Goal: Transaction & Acquisition: Purchase product/service

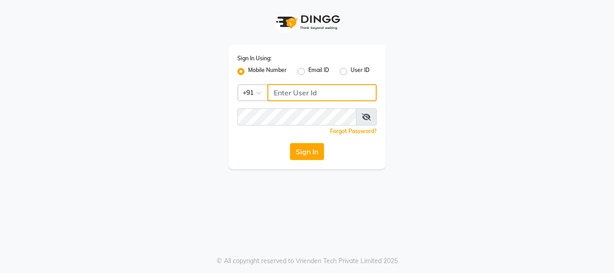
type input "7276762510"
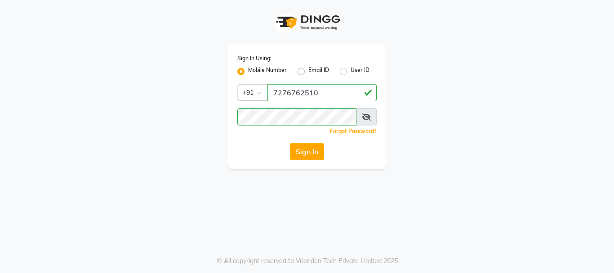
click at [424, 66] on div "Sign In Using: Mobile Number Email ID User ID Country Code × [PHONE_NUMBER] Rem…" at bounding box center [307, 84] width 512 height 169
click at [299, 152] on button "Sign In" at bounding box center [307, 151] width 34 height 17
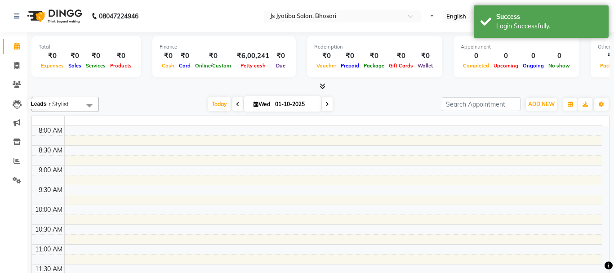
select select "en"
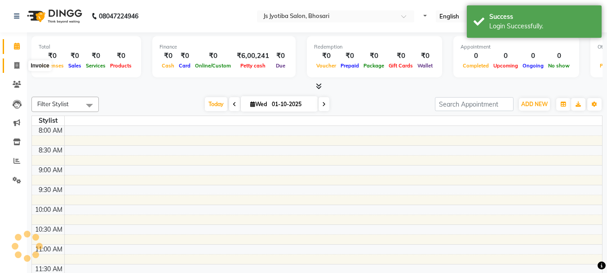
click at [16, 67] on icon at bounding box center [16, 65] width 5 height 7
select select "service"
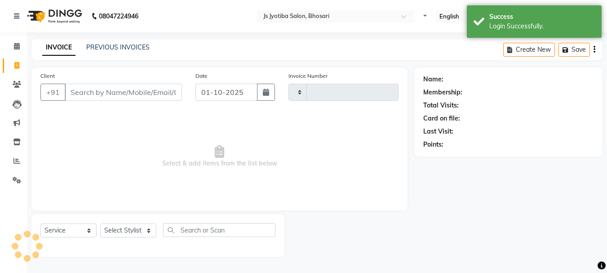
click at [103, 90] on input "Client" at bounding box center [123, 92] width 117 height 17
select select "554"
type input "0633"
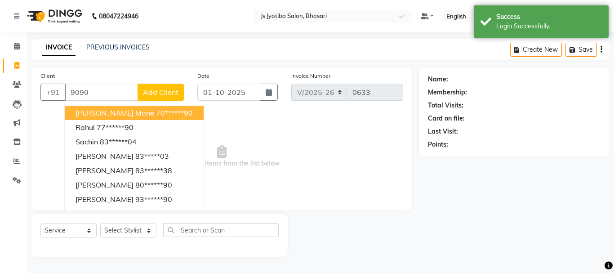
click at [111, 111] on span "shreenivas mane" at bounding box center [114, 112] width 79 height 9
type input "70******90"
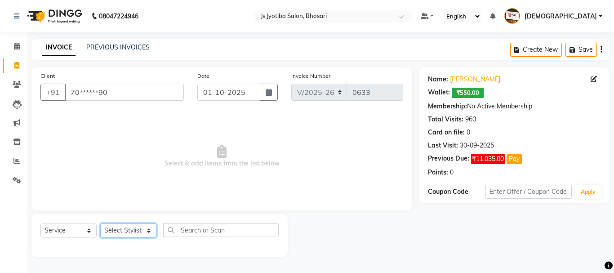
click at [125, 226] on select "Select Stylist abdul adil Anuj Azad Mahadev prem sachin hadpad Shiva S.R.K. sun…" at bounding box center [128, 230] width 56 height 14
select select "79569"
click at [100, 223] on select "Select Stylist abdul adil Anuj Azad Mahadev prem sachin hadpad Shiva S.R.K. sun…" at bounding box center [128, 230] width 56 height 14
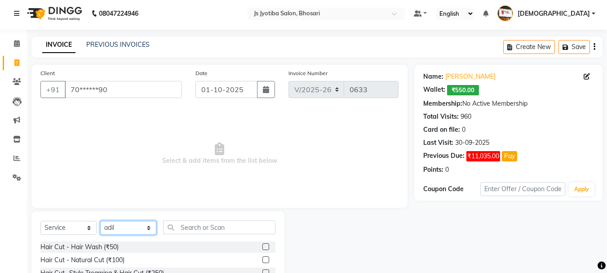
scroll to position [87, 0]
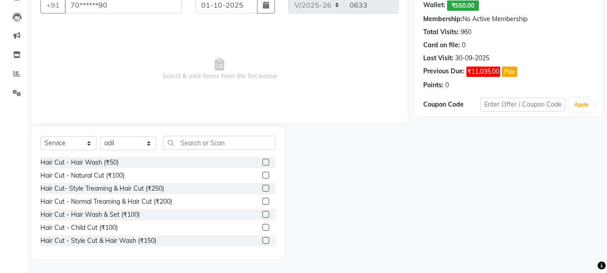
click at [262, 202] on label at bounding box center [265, 201] width 7 height 7
click at [262, 202] on input "checkbox" at bounding box center [265, 202] width 6 height 6
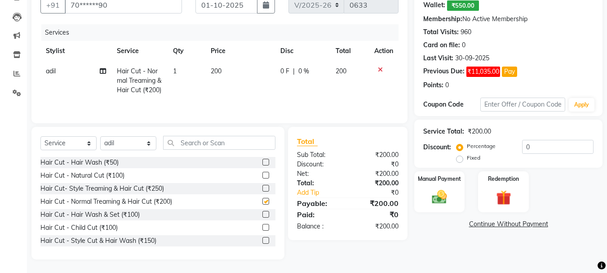
checkbox input "false"
click at [223, 142] on input "text" at bounding box center [219, 143] width 112 height 14
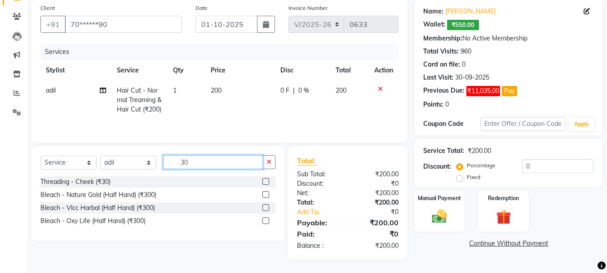
scroll to position [68, 0]
type input "30"
click at [266, 182] on label at bounding box center [265, 181] width 7 height 7
click at [266, 182] on input "checkbox" at bounding box center [265, 182] width 6 height 6
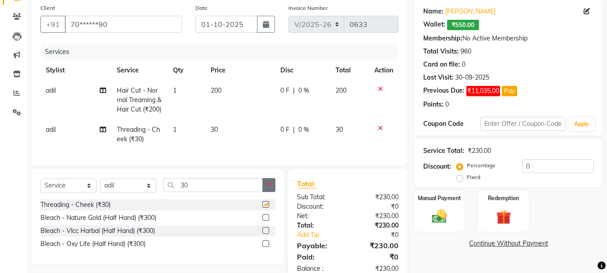
checkbox input "false"
click at [269, 188] on icon "button" at bounding box center [268, 185] width 5 height 6
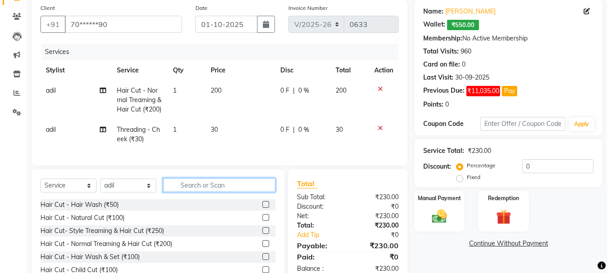
scroll to position [117, 0]
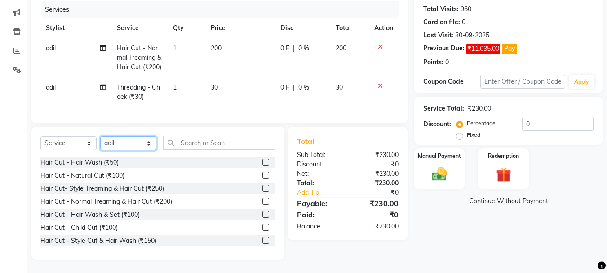
click at [124, 140] on select "Select Stylist abdul adil Anuj Azad Mahadev prem sachin hadpad Shiva S.R.K. sun…" at bounding box center [128, 143] width 56 height 14
drag, startPoint x: 261, startPoint y: 238, endPoint x: 209, endPoint y: 131, distance: 118.2
click at [262, 236] on div at bounding box center [268, 240] width 13 height 11
click at [262, 239] on label at bounding box center [265, 240] width 7 height 7
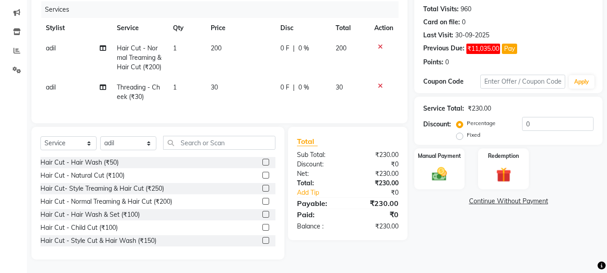
click at [262, 239] on input "checkbox" at bounding box center [265, 241] width 6 height 6
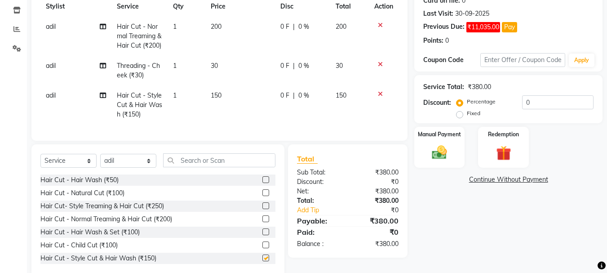
scroll to position [156, 0]
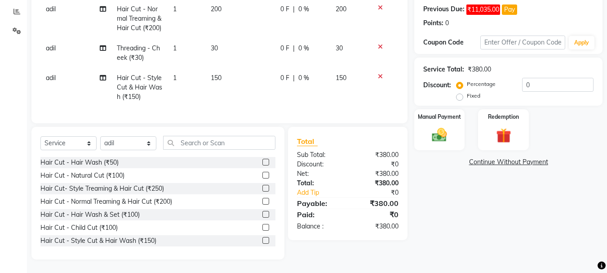
checkbox input "false"
click at [132, 142] on select "Select Stylist abdul adil Anuj Azad Mahadev prem sachin hadpad Shiva S.R.K. sun…" at bounding box center [128, 143] width 56 height 14
select select "51927"
click at [100, 136] on select "Select Stylist abdul adil Anuj Azad Mahadev prem sachin hadpad Shiva S.R.K. sun…" at bounding box center [128, 143] width 56 height 14
click at [262, 239] on label at bounding box center [265, 240] width 7 height 7
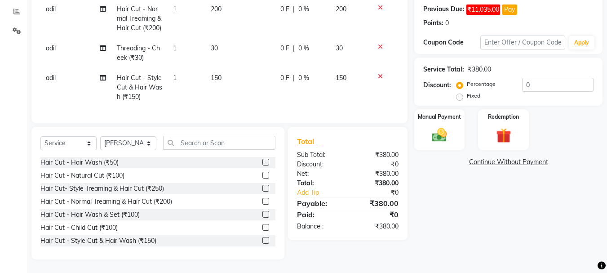
click at [262, 239] on input "checkbox" at bounding box center [265, 241] width 6 height 6
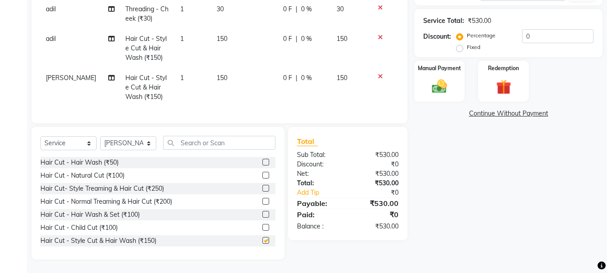
checkbox input "false"
click at [118, 142] on select "Select Stylist abdul adil Anuj Azad Mahadev prem sachin hadpad Shiva S.R.K. sun…" at bounding box center [128, 143] width 56 height 14
select select "79570"
click at [100, 136] on select "Select Stylist abdul adil Anuj Azad Mahadev prem sachin hadpad Shiva S.R.K. sun…" at bounding box center [128, 143] width 56 height 14
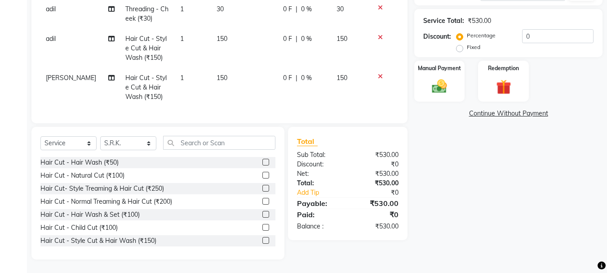
click at [262, 240] on label at bounding box center [265, 240] width 7 height 7
click at [262, 240] on input "checkbox" at bounding box center [265, 241] width 6 height 6
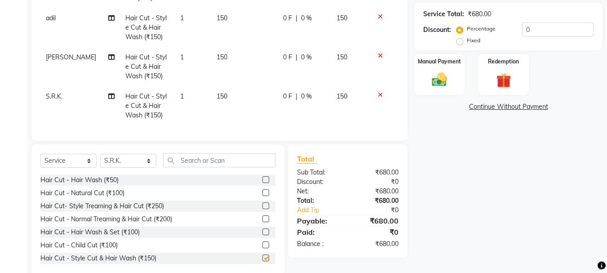
checkbox input "false"
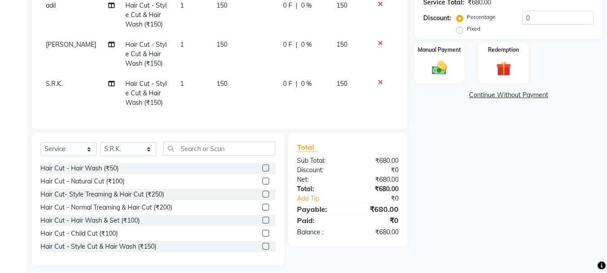
scroll to position [222, 0]
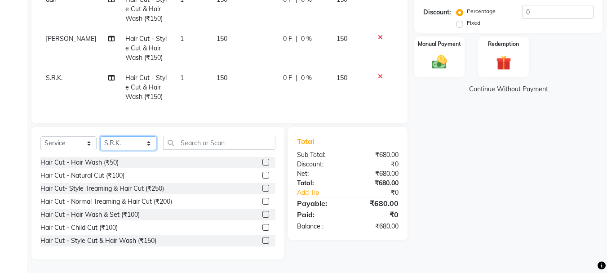
click at [124, 140] on select "Select Stylist abdul adil Anuj Azad Mahadev prem sachin hadpad Shiva S.R.K. sun…" at bounding box center [128, 143] width 56 height 14
select select "50757"
click at [100, 136] on select "Select Stylist abdul adil Anuj Azad Mahadev prem sachin hadpad Shiva S.R.K. sun…" at bounding box center [128, 143] width 56 height 14
click at [262, 177] on label at bounding box center [265, 175] width 7 height 7
click at [262, 177] on input "checkbox" at bounding box center [265, 176] width 6 height 6
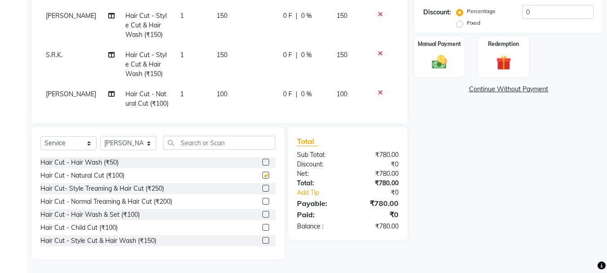
checkbox input "false"
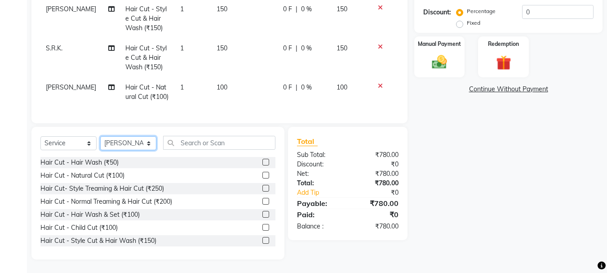
click at [129, 137] on select "Select Stylist abdul adil Anuj Azad Mahadev prem sachin hadpad Shiva S.R.K. sun…" at bounding box center [128, 143] width 56 height 14
select select "7183"
click at [100, 136] on select "Select Stylist abdul adil Anuj Azad Mahadev prem sachin hadpad Shiva S.R.K. sun…" at bounding box center [128, 143] width 56 height 14
click at [262, 176] on label at bounding box center [265, 175] width 7 height 7
click at [262, 176] on input "checkbox" at bounding box center [265, 176] width 6 height 6
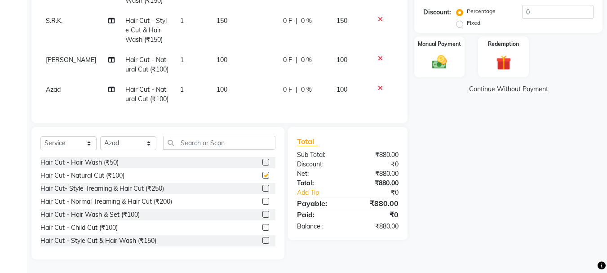
scroll to position [81, 0]
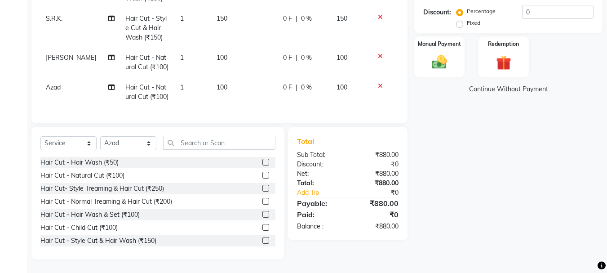
checkbox input "false"
click at [136, 142] on select "Select Stylist abdul adil Anuj Azad Mahadev prem sachin hadpad Shiva S.R.K. sun…" at bounding box center [128, 143] width 56 height 14
select select "51927"
click at [100, 136] on select "Select Stylist abdul adil Anuj Azad Mahadev prem sachin hadpad Shiva S.R.K. sun…" at bounding box center [128, 143] width 56 height 14
click at [262, 175] on label at bounding box center [265, 175] width 7 height 7
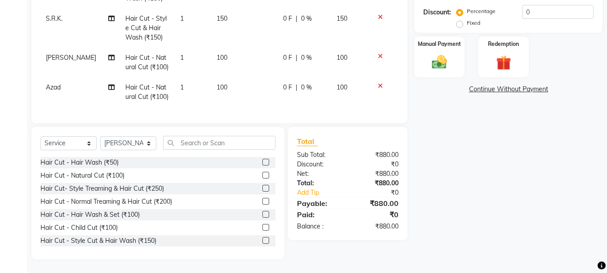
click at [262, 175] on input "checkbox" at bounding box center [265, 176] width 6 height 6
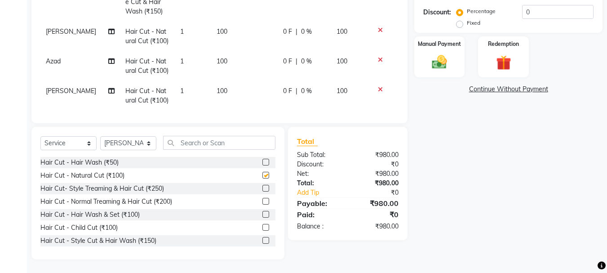
checkbox input "false"
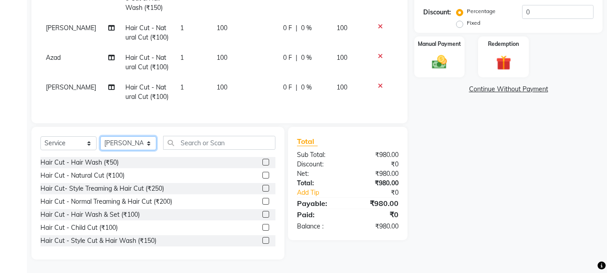
click at [124, 150] on select "Select Stylist abdul adil Anuj Azad Mahadev prem sachin hadpad Shiva S.R.K. sun…" at bounding box center [128, 143] width 56 height 14
click at [124, 139] on select "Select Stylist abdul adil Anuj Azad Mahadev prem sachin hadpad Shiva S.R.K. sun…" at bounding box center [128, 143] width 56 height 14
select select "51926"
click at [100, 136] on select "Select Stylist abdul adil Anuj Azad Mahadev prem sachin hadpad Shiva S.R.K. sun…" at bounding box center [128, 143] width 56 height 14
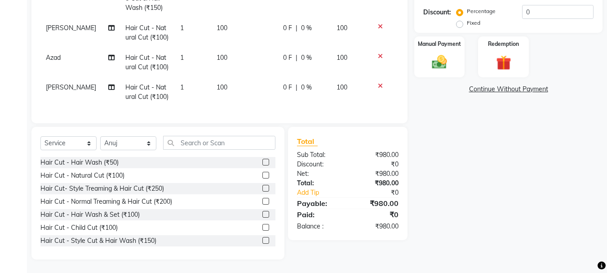
click at [262, 188] on label at bounding box center [265, 188] width 7 height 7
click at [262, 188] on input "checkbox" at bounding box center [265, 189] width 6 height 6
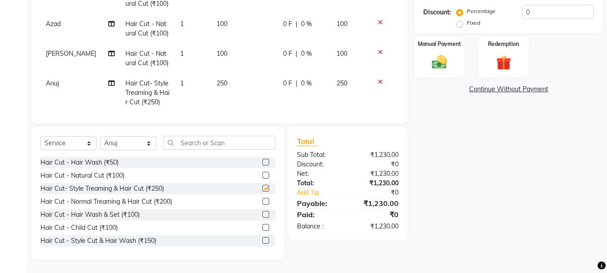
checkbox input "false"
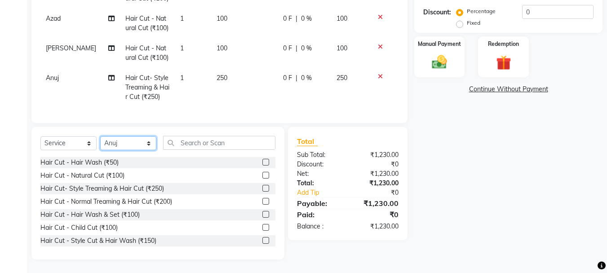
click at [122, 148] on select "Select Stylist abdul adil Anuj Azad Mahadev prem sachin hadpad Shiva S.R.K. sun…" at bounding box center [128, 143] width 56 height 14
select select "79569"
click at [100, 136] on select "Select Stylist abdul adil Anuj Azad Mahadev prem sachin hadpad Shiva S.R.K. sun…" at bounding box center [128, 143] width 56 height 14
click at [262, 186] on label at bounding box center [265, 188] width 7 height 7
click at [262, 186] on input "checkbox" at bounding box center [265, 189] width 6 height 6
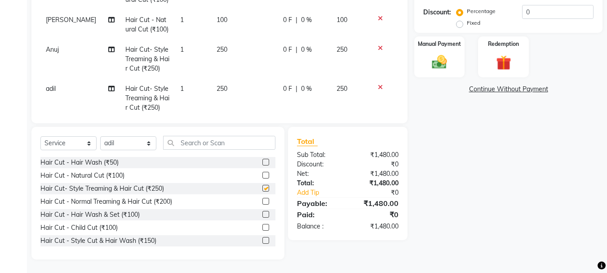
scroll to position [189, 0]
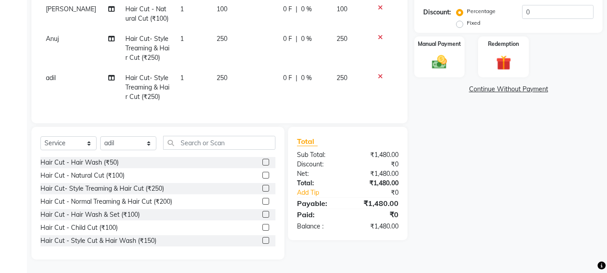
checkbox input "false"
click at [132, 143] on select "Select Stylist abdul adil Anuj Azad Mahadev prem sachin hadpad Shiva S.R.K. sun…" at bounding box center [128, 143] width 56 height 14
select select "51927"
click at [100, 136] on select "Select Stylist abdul adil Anuj Azad Mahadev prem sachin hadpad Shiva S.R.K. sun…" at bounding box center [128, 143] width 56 height 14
click at [262, 187] on label at bounding box center [265, 188] width 7 height 7
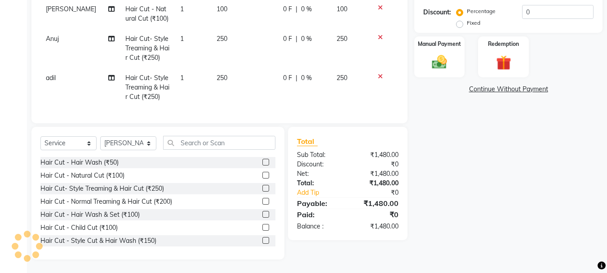
click at [262, 187] on input "checkbox" at bounding box center [265, 189] width 6 height 6
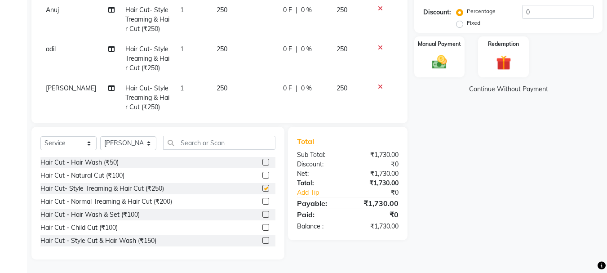
scroll to position [228, 0]
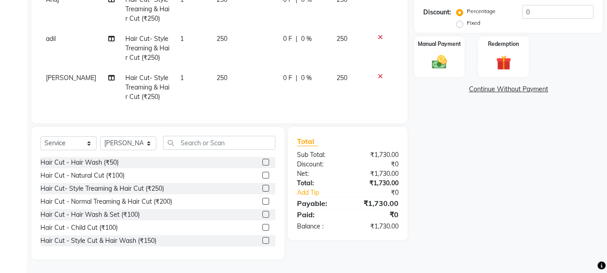
checkbox input "false"
click at [120, 146] on select "Select Stylist abdul adil Anuj Azad Mahadev prem sachin hadpad Shiva S.R.K. sun…" at bounding box center [128, 143] width 56 height 14
select select "79570"
click at [100, 136] on select "Select Stylist abdul adil Anuj Azad Mahadev prem sachin hadpad Shiva S.R.K. sun…" at bounding box center [128, 143] width 56 height 14
click at [262, 187] on label at bounding box center [265, 188] width 7 height 7
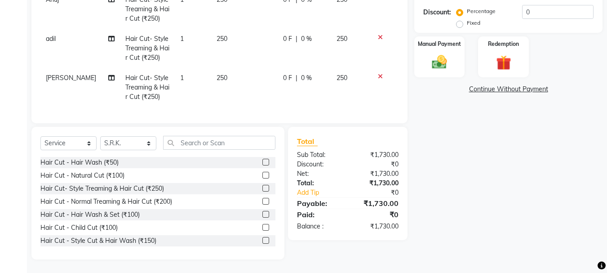
click at [262, 187] on input "checkbox" at bounding box center [265, 189] width 6 height 6
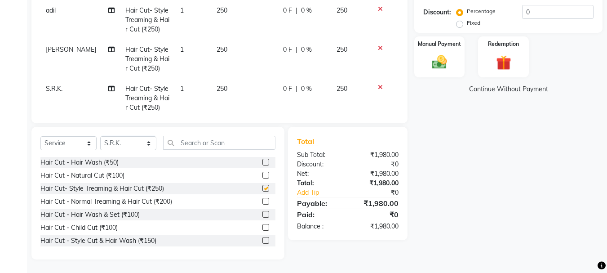
checkbox input "false"
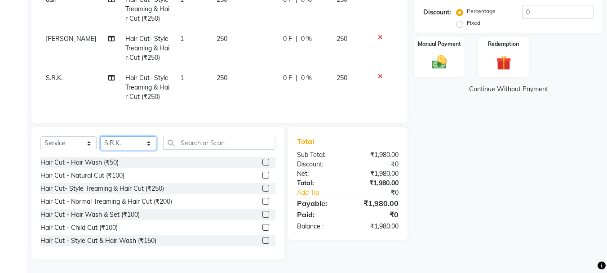
click at [133, 138] on select "Select Stylist abdul adil Anuj Azad Mahadev prem sachin hadpad Shiva S.R.K. sun…" at bounding box center [128, 143] width 56 height 14
select select "51926"
click at [100, 136] on select "Select Stylist abdul adil Anuj Azad Mahadev prem sachin hadpad Shiva S.R.K. sun…" at bounding box center [128, 143] width 56 height 14
click at [262, 174] on label at bounding box center [265, 175] width 7 height 7
click at [262, 174] on input "checkbox" at bounding box center [265, 176] width 6 height 6
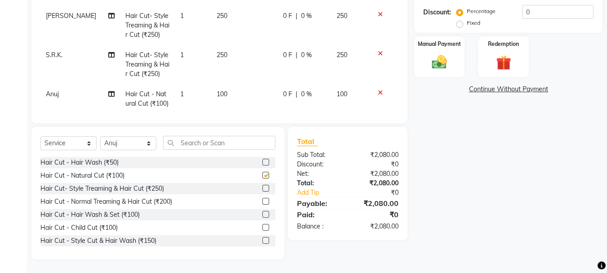
scroll to position [297, 0]
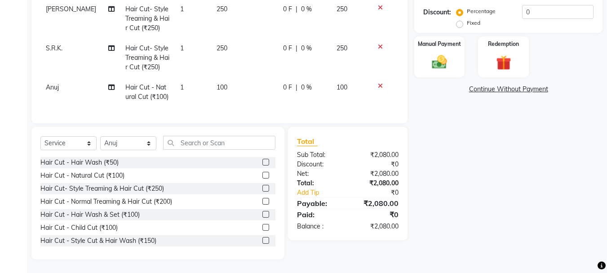
checkbox input "false"
click at [130, 143] on select "Select Stylist abdul adil Anuj Azad Mahadev prem sachin hadpad Shiva S.R.K. sun…" at bounding box center [128, 143] width 56 height 14
click at [100, 136] on select "Select Stylist abdul adil Anuj Azad Mahadev prem sachin hadpad Shiva S.R.K. sun…" at bounding box center [128, 143] width 56 height 14
click at [126, 139] on select "Select Stylist abdul adil Anuj Azad Mahadev prem sachin hadpad Shiva S.R.K. sun…" at bounding box center [128, 143] width 56 height 14
select select "7183"
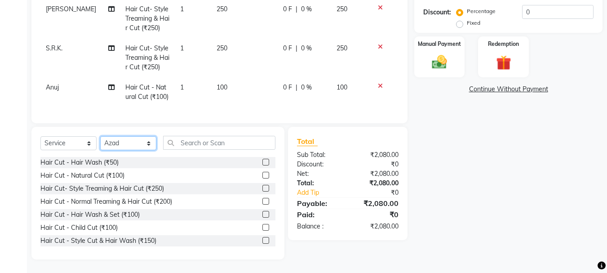
click at [100, 136] on select "Select Stylist abdul adil Anuj Azad Mahadev prem sachin hadpad Shiva S.R.K. sun…" at bounding box center [128, 143] width 56 height 14
click at [262, 186] on label at bounding box center [265, 188] width 7 height 7
click at [262, 186] on input "checkbox" at bounding box center [265, 189] width 6 height 6
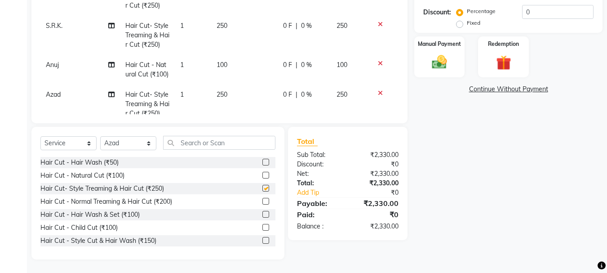
checkbox input "false"
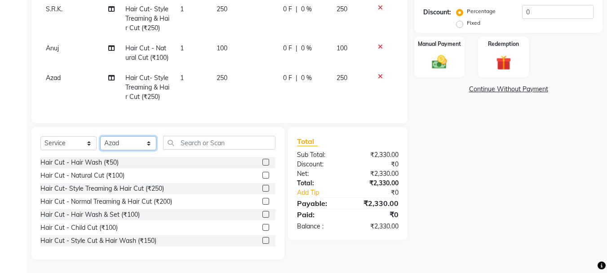
click at [126, 145] on select "Select Stylist abdul adil Anuj Azad Mahadev prem sachin hadpad Shiva S.R.K. sun…" at bounding box center [128, 143] width 56 height 14
select select "79569"
click at [100, 136] on select "Select Stylist abdul adil Anuj Azad Mahadev prem sachin hadpad Shiva S.R.K. sun…" at bounding box center [128, 143] width 56 height 14
click at [262, 192] on div at bounding box center [265, 189] width 6 height 9
click at [262, 185] on label at bounding box center [265, 188] width 7 height 7
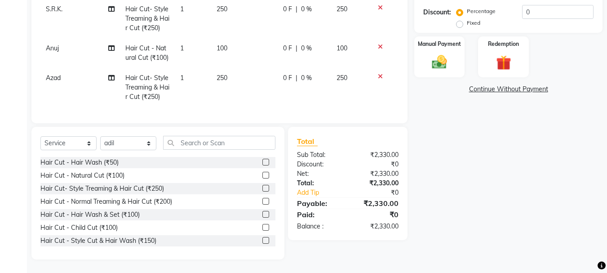
click at [262, 186] on input "checkbox" at bounding box center [265, 189] width 6 height 6
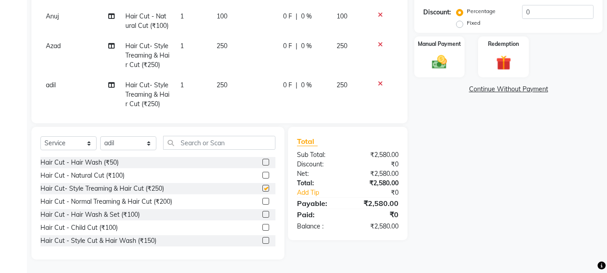
checkbox input "false"
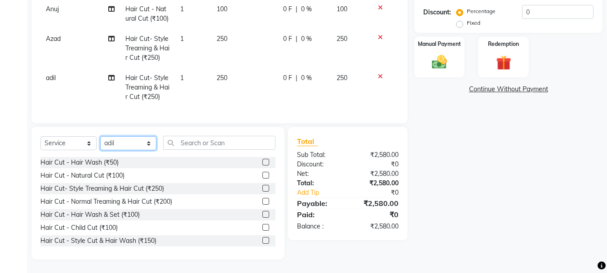
click at [123, 142] on select "Select Stylist abdul adil Anuj Azad Mahadev prem sachin hadpad Shiva S.R.K. sun…" at bounding box center [128, 143] width 56 height 14
select select "50757"
click at [100, 136] on select "Select Stylist abdul adil Anuj Azad Mahadev prem sachin hadpad Shiva S.R.K. sun…" at bounding box center [128, 143] width 56 height 14
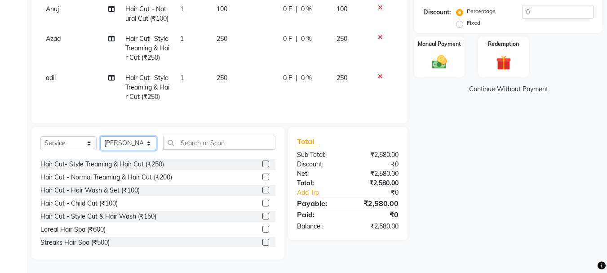
scroll to position [45, 0]
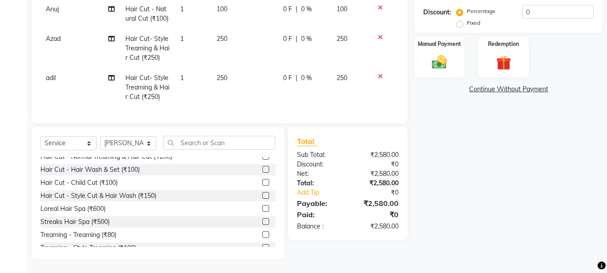
click at [262, 221] on label at bounding box center [265, 221] width 7 height 7
click at [262, 221] on input "checkbox" at bounding box center [265, 222] width 6 height 6
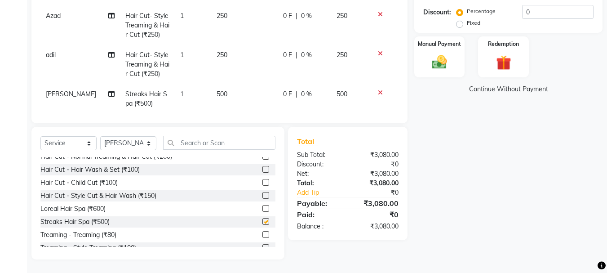
checkbox input "false"
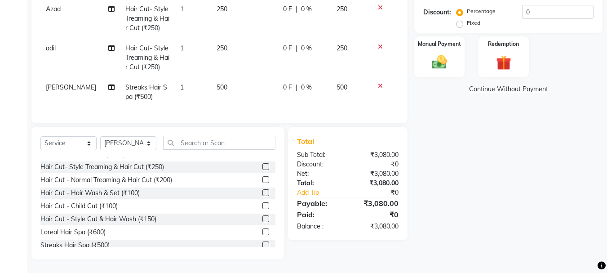
scroll to position [0, 0]
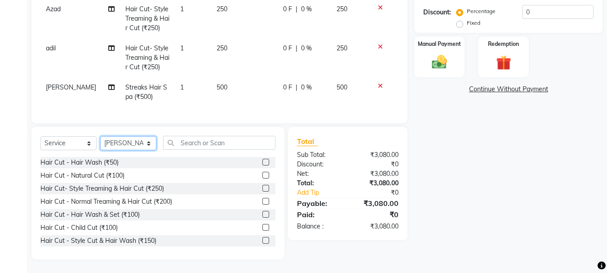
click at [130, 146] on select "Select Stylist abdul adil Anuj Azad Mahadev prem sachin hadpad Shiva S.R.K. sun…" at bounding box center [128, 143] width 56 height 14
click at [130, 137] on select "Select Stylist abdul adil Anuj Azad Mahadev prem sachin hadpad Shiva S.R.K. sun…" at bounding box center [128, 143] width 56 height 14
click at [129, 141] on select "Select Stylist abdul adil Anuj Azad Mahadev prem sachin hadpad Shiva S.R.K. sun…" at bounding box center [128, 143] width 56 height 14
select select "51927"
click at [100, 136] on select "Select Stylist abdul adil Anuj Azad Mahadev prem sachin hadpad Shiva S.R.K. sun…" at bounding box center [128, 143] width 56 height 14
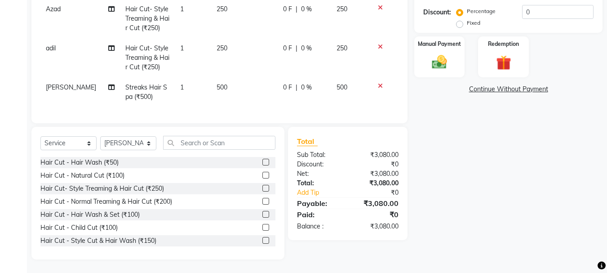
click at [262, 187] on label at bounding box center [265, 188] width 7 height 7
click at [262, 187] on input "checkbox" at bounding box center [265, 189] width 6 height 6
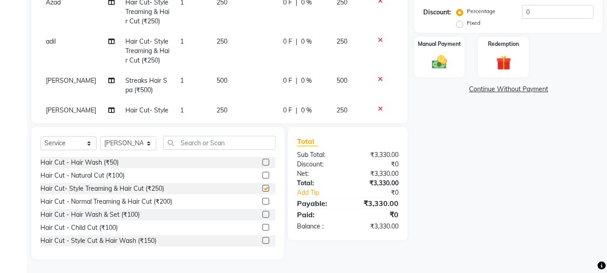
drag, startPoint x: 258, startPoint y: 187, endPoint x: 207, endPoint y: 134, distance: 73.1
click at [262, 187] on label at bounding box center [265, 188] width 7 height 7
click at [262, 187] on input "checkbox" at bounding box center [265, 189] width 6 height 6
checkbox input "false"
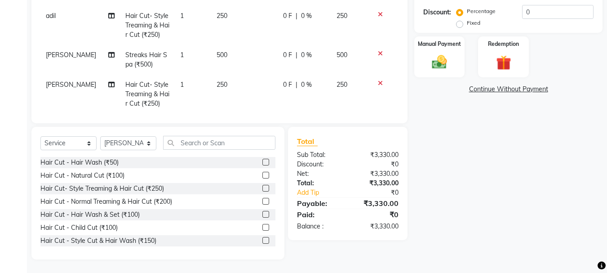
scroll to position [443, 0]
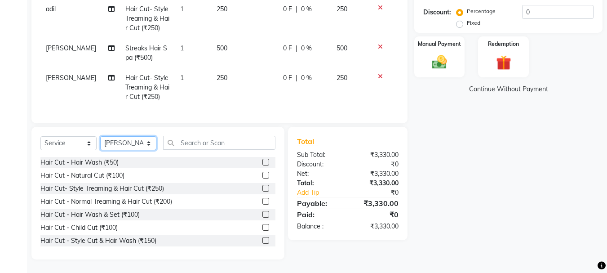
click at [141, 143] on select "Select Stylist abdul adil Anuj Azad Mahadev prem sachin hadpad Shiva S.R.K. sun…" at bounding box center [128, 143] width 56 height 14
select select "7182"
click at [100, 136] on select "Select Stylist abdul adil Anuj Azad Mahadev prem sachin hadpad Shiva S.R.K. sun…" at bounding box center [128, 143] width 56 height 14
click at [262, 189] on label at bounding box center [265, 188] width 7 height 7
click at [262, 189] on input "checkbox" at bounding box center [265, 189] width 6 height 6
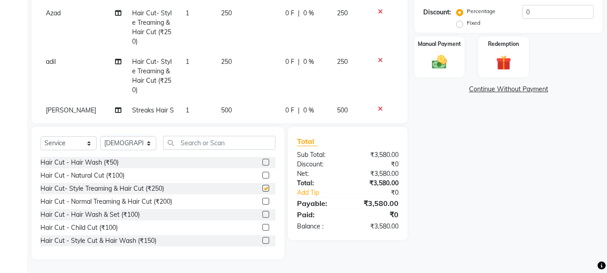
checkbox input "false"
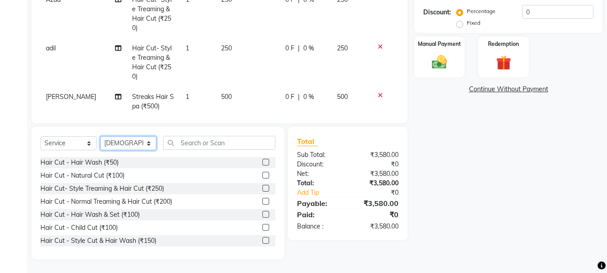
click at [119, 140] on select "Select Stylist abdul adil Anuj Azad Mahadev prem sachin hadpad Shiva S.R.K. sun…" at bounding box center [128, 143] width 56 height 14
click at [100, 136] on select "Select Stylist abdul adil Anuj Azad Mahadev prem sachin hadpad Shiva S.R.K. sun…" at bounding box center [128, 143] width 56 height 14
click at [118, 145] on select "Select Stylist abdul adil Anuj Azad Mahadev prem sachin hadpad Shiva S.R.K. sun…" at bounding box center [128, 143] width 56 height 14
select select "7182"
click at [100, 136] on select "Select Stylist abdul adil Anuj Azad Mahadev prem sachin hadpad Shiva S.R.K. sun…" at bounding box center [128, 143] width 56 height 14
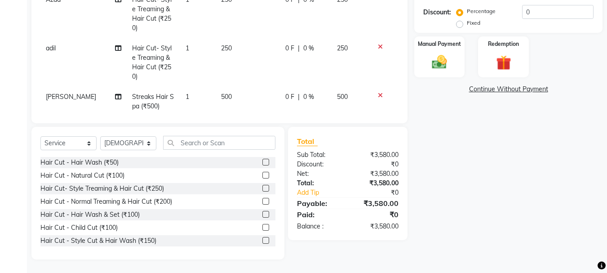
click at [262, 202] on label at bounding box center [265, 201] width 7 height 7
click at [262, 202] on input "checkbox" at bounding box center [265, 202] width 6 height 6
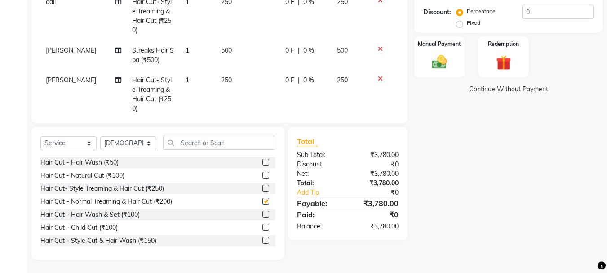
checkbox input "false"
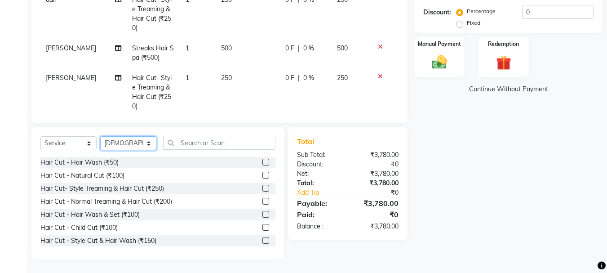
click at [130, 147] on select "Select Stylist abdul adil Anuj Azad Mahadev prem sachin hadpad Shiva S.R.K. sun…" at bounding box center [128, 143] width 56 height 14
select select "79569"
click at [100, 136] on select "Select Stylist abdul adil Anuj Azad Mahadev prem sachin hadpad Shiva S.R.K. sun…" at bounding box center [128, 143] width 56 height 14
click at [262, 174] on label at bounding box center [265, 175] width 7 height 7
click at [262, 174] on input "checkbox" at bounding box center [265, 176] width 6 height 6
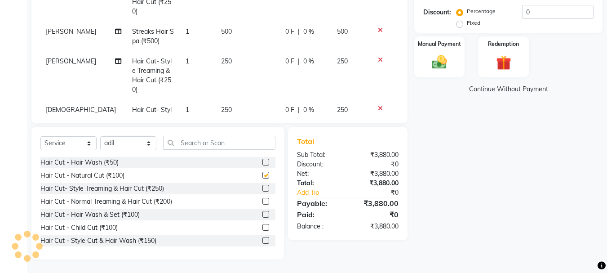
scroll to position [561, 0]
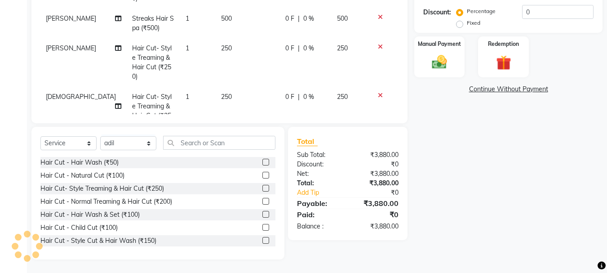
checkbox input "false"
click at [432, 65] on img at bounding box center [439, 62] width 25 height 18
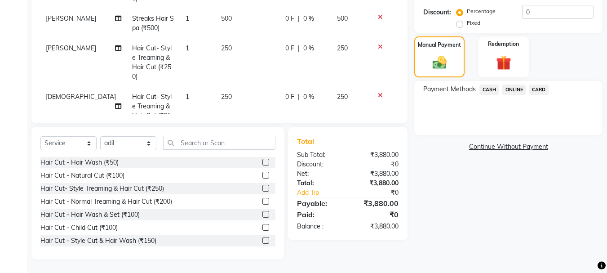
click at [496, 93] on span "CASH" at bounding box center [488, 89] width 19 height 10
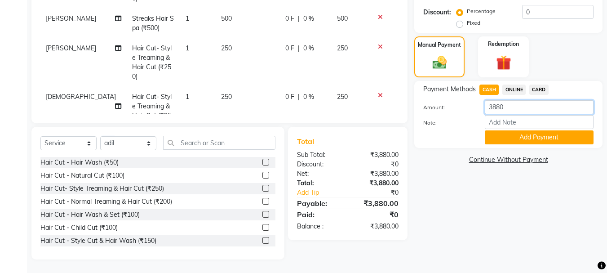
click at [539, 104] on input "3880" at bounding box center [539, 107] width 109 height 14
type input "3"
type input "1500"
click at [534, 140] on button "Add Payment" at bounding box center [539, 137] width 109 height 14
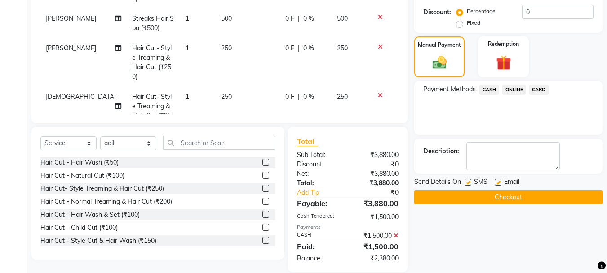
click at [521, 92] on span "ONLINE" at bounding box center [513, 89] width 23 height 10
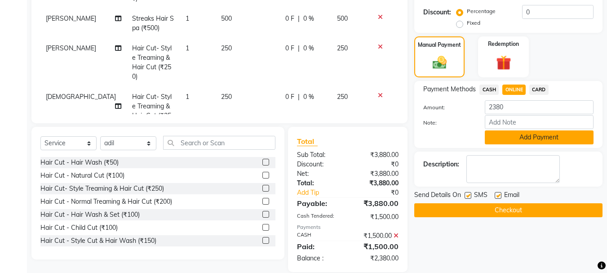
click at [534, 140] on button "Add Payment" at bounding box center [539, 137] width 109 height 14
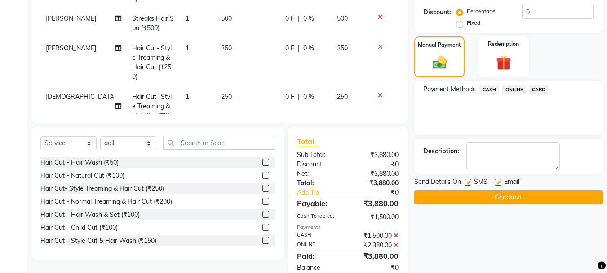
click at [510, 194] on button "Checkout" at bounding box center [508, 197] width 188 height 14
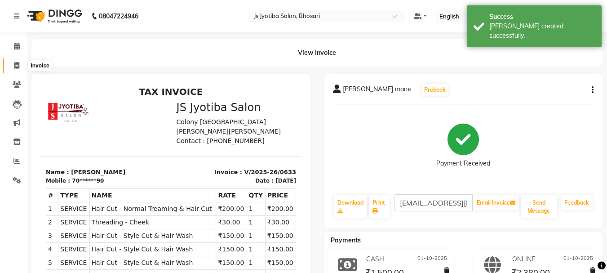
click at [15, 67] on icon at bounding box center [16, 65] width 5 height 7
select select "554"
select select "service"
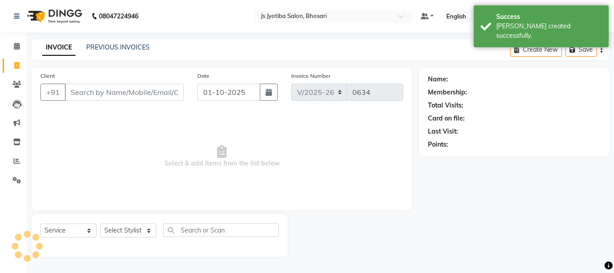
click at [118, 87] on input "Client" at bounding box center [124, 92] width 119 height 17
click at [112, 96] on input "Client" at bounding box center [124, 92] width 119 height 17
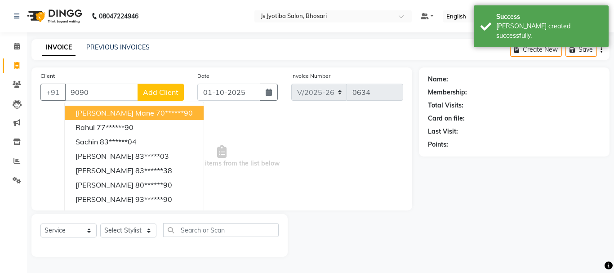
click at [102, 112] on span "shreenivas mane" at bounding box center [114, 112] width 79 height 9
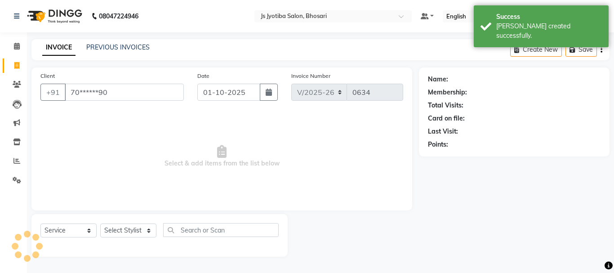
type input "70******90"
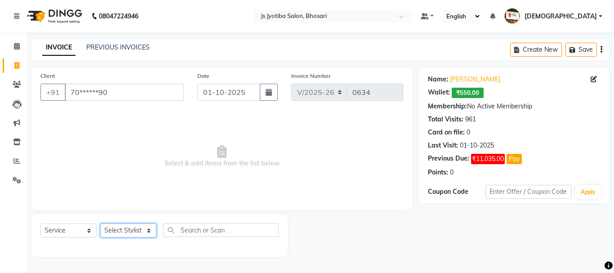
click at [124, 231] on select "Select Stylist abdul adil Anuj Azad Mahadev prem sachin hadpad Shiva S.R.K. sun…" at bounding box center [128, 230] width 56 height 14
select select "7183"
click at [100, 223] on select "Select Stylist abdul adil Anuj Azad Mahadev prem sachin hadpad Shiva S.R.K. sun…" at bounding box center [128, 230] width 56 height 14
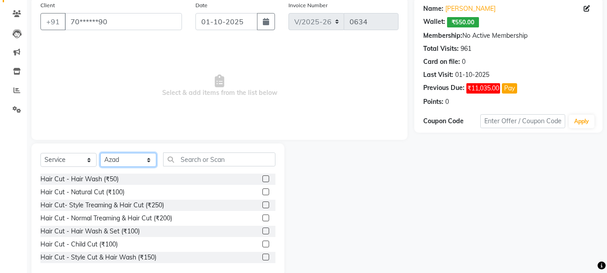
scroll to position [87, 0]
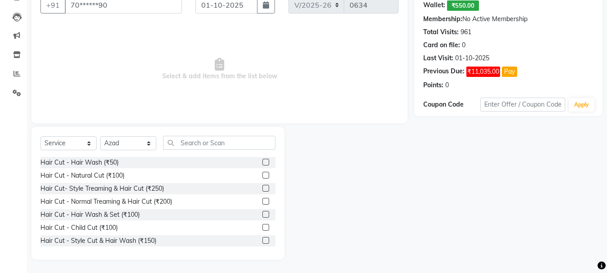
click at [262, 201] on label at bounding box center [265, 201] width 7 height 7
click at [262, 201] on input "checkbox" at bounding box center [265, 202] width 6 height 6
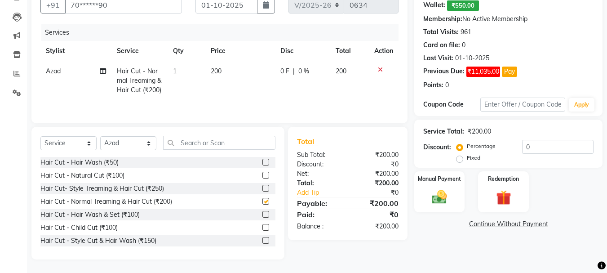
checkbox input "false"
click at [131, 150] on select "Select Stylist abdul adil Anuj Azad Mahadev prem sachin hadpad Shiva S.R.K. sun…" at bounding box center [128, 143] width 56 height 14
select select "50757"
click at [100, 136] on select "Select Stylist abdul adil Anuj Azad Mahadev prem sachin hadpad Shiva S.R.K. sun…" at bounding box center [128, 143] width 56 height 14
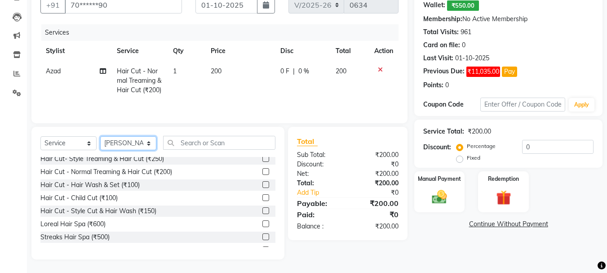
scroll to position [45, 0]
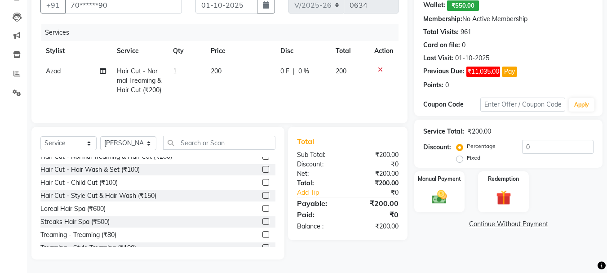
drag, startPoint x: 259, startPoint y: 222, endPoint x: 256, endPoint y: 218, distance: 5.1
click at [262, 222] on label at bounding box center [265, 221] width 7 height 7
click at [262, 222] on input "checkbox" at bounding box center [265, 222] width 6 height 6
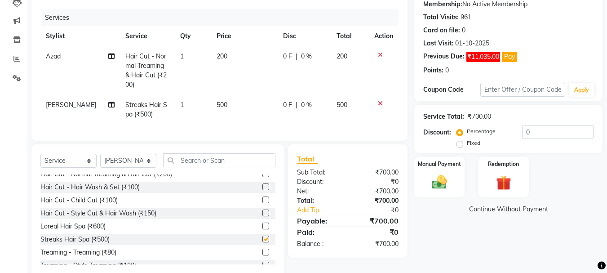
checkbox input "false"
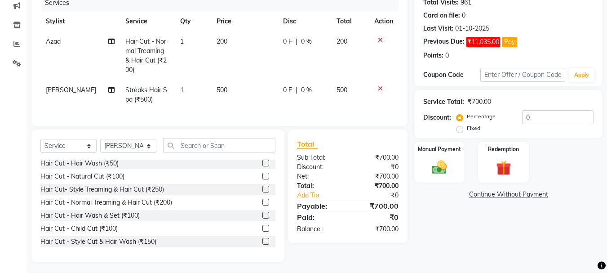
scroll to position [0, 0]
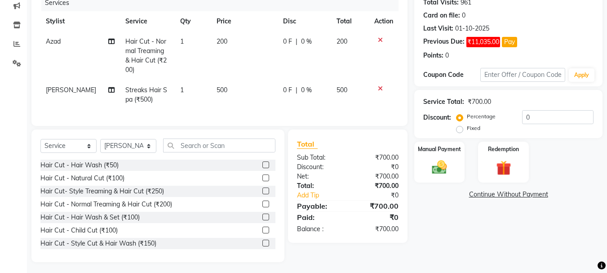
click at [262, 161] on label at bounding box center [265, 164] width 7 height 7
click at [262, 162] on input "checkbox" at bounding box center [265, 165] width 6 height 6
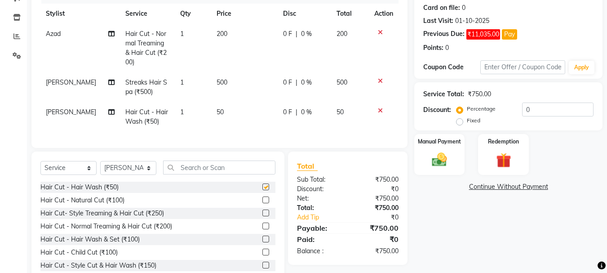
scroll to position [146, 0]
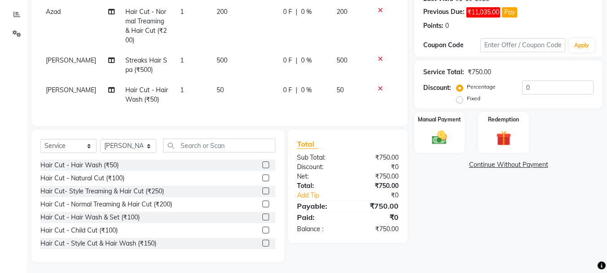
checkbox input "false"
click at [134, 142] on select "Select Stylist abdul adil Anuj Azad Mahadev prem sachin hadpad Shiva S.R.K. sun…" at bounding box center [128, 146] width 56 height 14
select select "51926"
click at [100, 139] on select "Select Stylist abdul adil Anuj Azad Mahadev prem sachin hadpad Shiva S.R.K. sun…" at bounding box center [128, 146] width 56 height 14
click at [262, 176] on label at bounding box center [265, 177] width 7 height 7
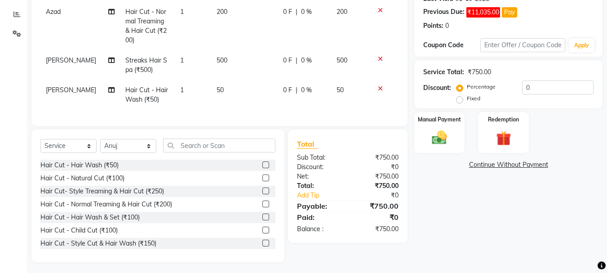
click at [262, 176] on input "checkbox" at bounding box center [265, 178] width 6 height 6
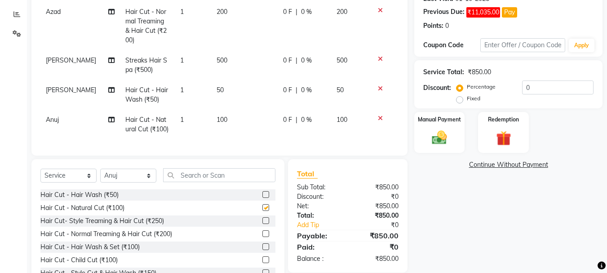
scroll to position [176, 0]
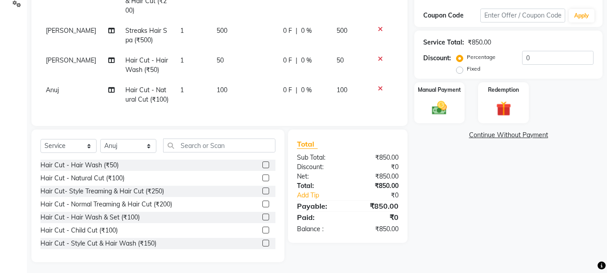
checkbox input "false"
click at [130, 146] on select "Select Stylist abdul adil Anuj Azad Mahadev prem sachin hadpad Shiva S.R.K. sun…" at bounding box center [128, 146] width 56 height 14
select select "51927"
click at [100, 139] on select "Select Stylist abdul adil Anuj Azad Mahadev prem sachin hadpad Shiva S.R.K. sun…" at bounding box center [128, 146] width 56 height 14
drag, startPoint x: 257, startPoint y: 240, endPoint x: 257, endPoint y: 233, distance: 7.2
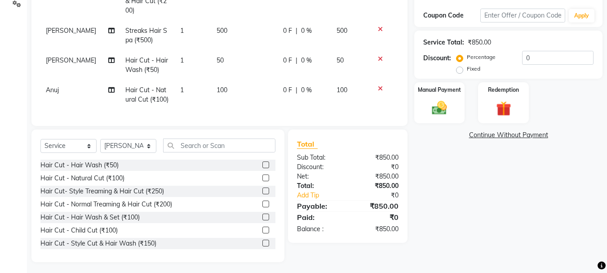
click at [262, 240] on label at bounding box center [265, 242] width 7 height 7
click at [262, 240] on input "checkbox" at bounding box center [265, 243] width 6 height 6
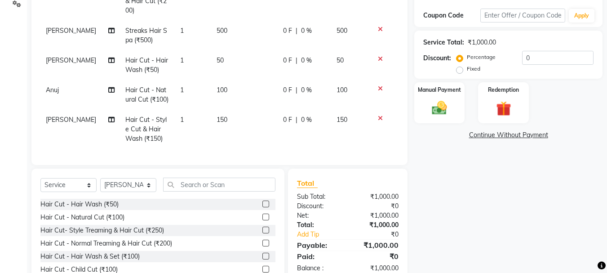
checkbox input "false"
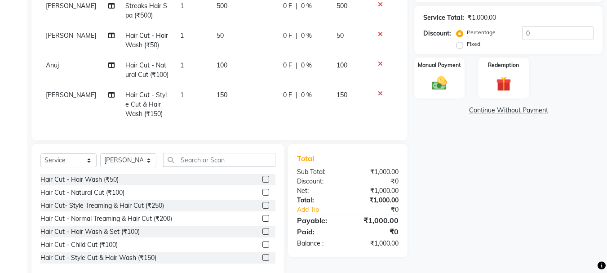
scroll to position [222, 0]
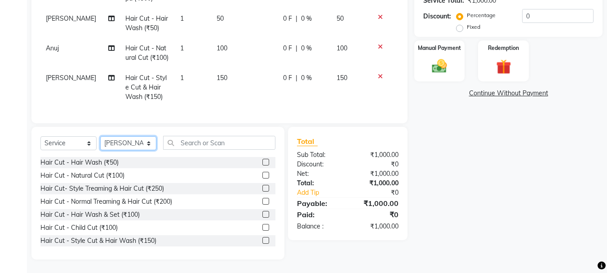
click at [138, 144] on select "Select Stylist abdul adil Anuj Azad Mahadev prem sachin hadpad Shiva S.R.K. sun…" at bounding box center [128, 143] width 56 height 14
select select "7182"
click at [100, 136] on select "Select Stylist abdul adil Anuj Azad Mahadev prem sachin hadpad Shiva S.R.K. sun…" at bounding box center [128, 143] width 56 height 14
click at [262, 174] on label at bounding box center [265, 175] width 7 height 7
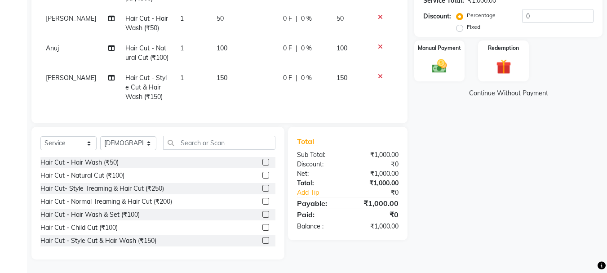
click at [262, 174] on input "checkbox" at bounding box center [265, 176] width 6 height 6
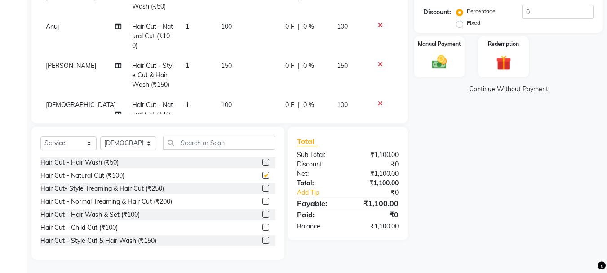
scroll to position [32, 0]
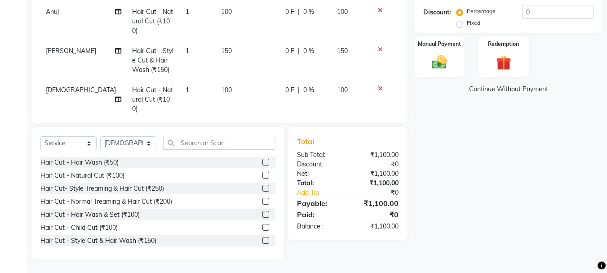
checkbox input "false"
click at [124, 142] on select "Select Stylist abdul adil Anuj Azad Mahadev prem sachin hadpad Shiva S.R.K. sun…" at bounding box center [128, 143] width 56 height 14
select select "51927"
click at [100, 136] on select "Select Stylist abdul adil Anuj Azad Mahadev prem sachin hadpad Shiva S.R.K. sun…" at bounding box center [128, 143] width 56 height 14
drag, startPoint x: 256, startPoint y: 174, endPoint x: 200, endPoint y: 99, distance: 94.0
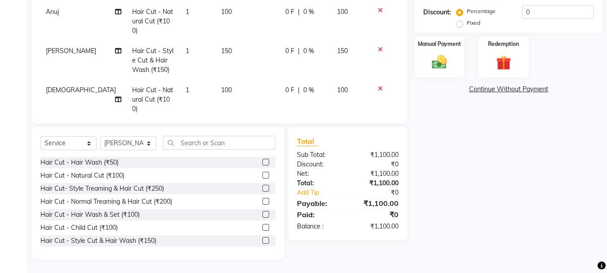
click at [262, 174] on label at bounding box center [265, 175] width 7 height 7
click at [262, 174] on input "checkbox" at bounding box center [265, 176] width 6 height 6
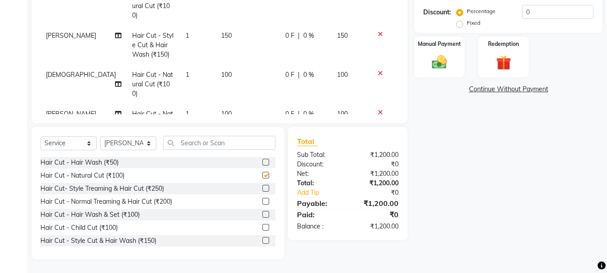
scroll to position [62, 0]
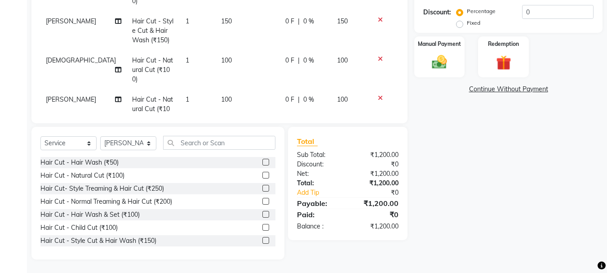
checkbox input "false"
click at [116, 147] on select "Select Stylist abdul adil Anuj Azad Mahadev prem sachin hadpad Shiva S.R.K. sun…" at bounding box center [128, 143] width 56 height 14
select select "7183"
click at [100, 136] on select "Select Stylist abdul adil Anuj Azad Mahadev prem sachin hadpad Shiva S.R.K. sun…" at bounding box center [128, 143] width 56 height 14
click at [262, 186] on label at bounding box center [265, 188] width 7 height 7
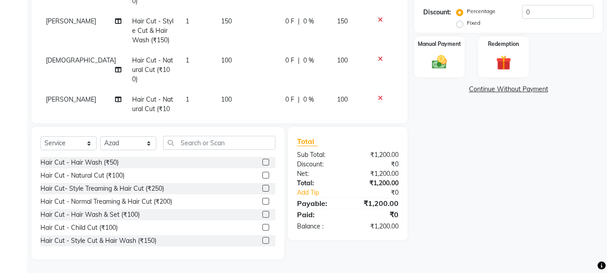
click at [262, 186] on input "checkbox" at bounding box center [265, 189] width 6 height 6
checkbox input "false"
click at [262, 170] on div at bounding box center [268, 175] width 13 height 11
drag, startPoint x: 257, startPoint y: 175, endPoint x: 256, endPoint y: 163, distance: 12.3
click at [262, 176] on label at bounding box center [265, 175] width 7 height 7
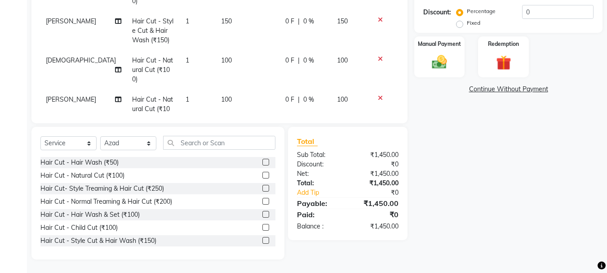
click at [262, 176] on input "checkbox" at bounding box center [265, 176] width 6 height 6
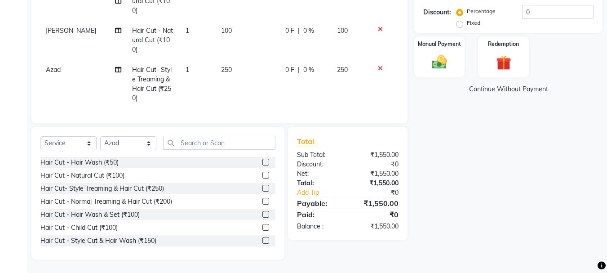
checkbox input "false"
click at [122, 145] on select "Select Stylist abdul adil Anuj Azad Mahadev prem sachin hadpad Shiva S.R.K. sun…" at bounding box center [128, 143] width 56 height 14
select select "79569"
click at [100, 136] on select "Select Stylist abdul adil Anuj Azad Mahadev prem sachin hadpad Shiva S.R.K. sun…" at bounding box center [128, 143] width 56 height 14
click at [262, 173] on label at bounding box center [265, 175] width 7 height 7
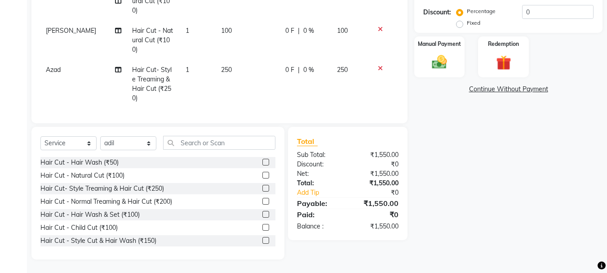
click at [262, 173] on input "checkbox" at bounding box center [265, 176] width 6 height 6
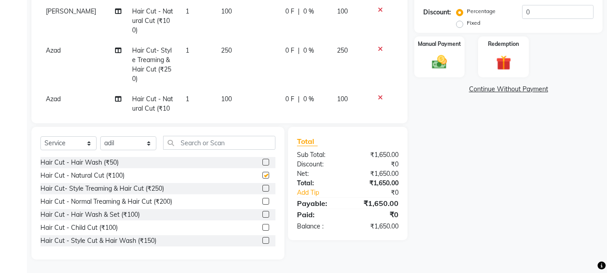
checkbox input "false"
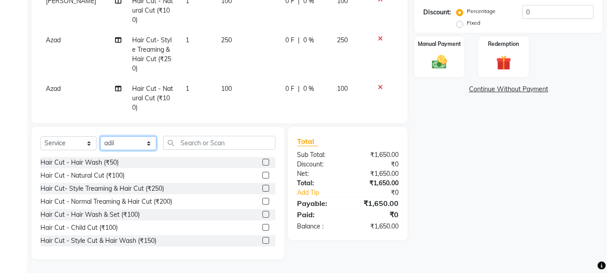
click at [133, 144] on select "Select Stylist abdul adil Anuj Azad Mahadev prem sachin hadpad Shiva S.R.K. sun…" at bounding box center [128, 143] width 56 height 14
select select "50757"
click at [100, 136] on select "Select Stylist abdul adil Anuj Azad Mahadev prem sachin hadpad Shiva S.R.K. sun…" at bounding box center [128, 143] width 56 height 14
click at [262, 185] on label at bounding box center [265, 188] width 7 height 7
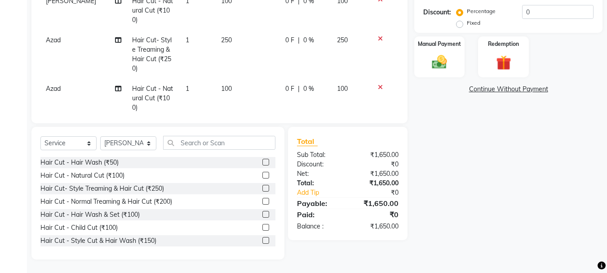
click at [262, 186] on input "checkbox" at bounding box center [265, 189] width 6 height 6
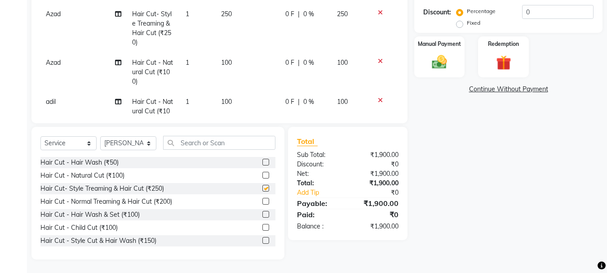
checkbox input "false"
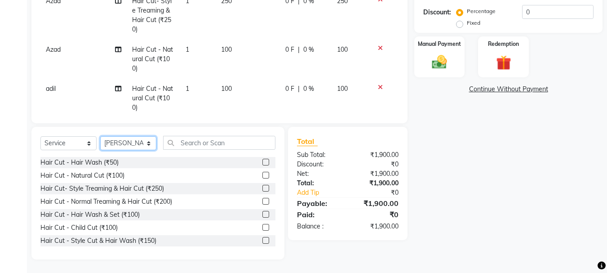
click at [132, 143] on select "Select Stylist abdul adil Anuj Azad Mahadev prem sachin hadpad Shiva S.R.K. sun…" at bounding box center [128, 143] width 56 height 14
select select "51926"
click at [100, 136] on select "Select Stylist abdul adil Anuj Azad Mahadev prem sachin hadpad Shiva S.R.K. sun…" at bounding box center [128, 143] width 56 height 14
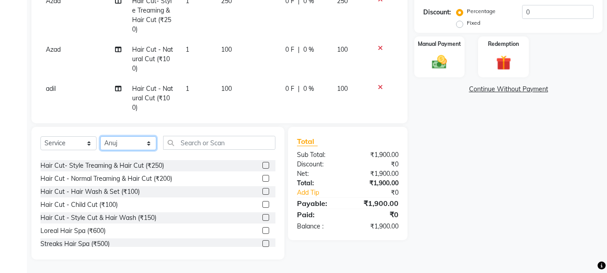
scroll to position [45, 0]
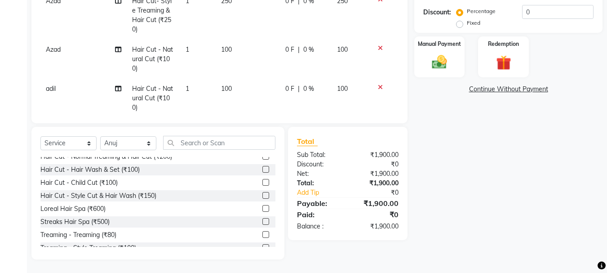
click at [262, 221] on label at bounding box center [265, 221] width 7 height 7
click at [262, 221] on input "checkbox" at bounding box center [265, 222] width 6 height 6
click at [262, 221] on label at bounding box center [265, 221] width 7 height 7
click at [262, 221] on input "checkbox" at bounding box center [265, 222] width 6 height 6
checkbox input "false"
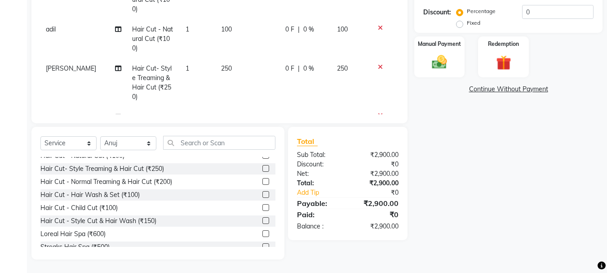
scroll to position [0, 0]
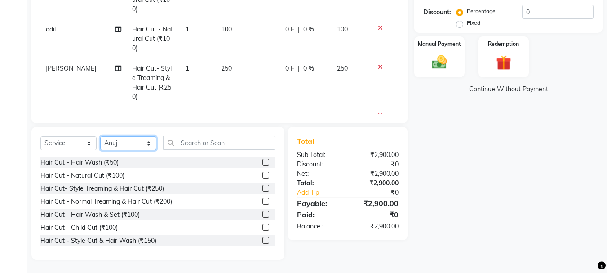
click at [119, 139] on select "Select Stylist abdul adil Anuj Azad Mahadev prem sachin hadpad Shiva S.R.K. sun…" at bounding box center [128, 143] width 56 height 14
select select "7182"
click at [100, 136] on select "Select Stylist abdul adil Anuj Azad Mahadev prem sachin hadpad Shiva S.R.K. sun…" at bounding box center [128, 143] width 56 height 14
click at [262, 198] on div at bounding box center [268, 201] width 13 height 11
click at [262, 202] on label at bounding box center [265, 201] width 7 height 7
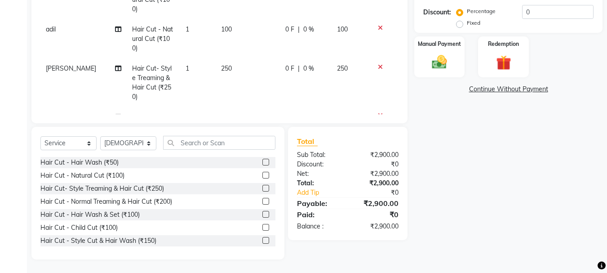
click at [262, 202] on input "checkbox" at bounding box center [265, 202] width 6 height 6
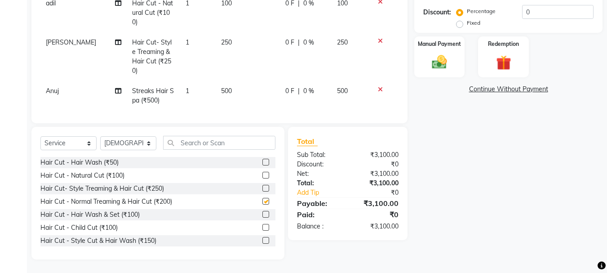
scroll to position [307, 0]
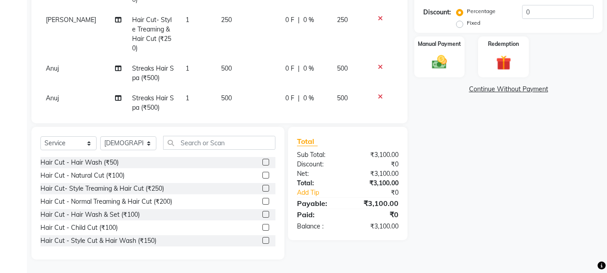
checkbox input "false"
click at [128, 142] on select "Select Stylist abdul adil Anuj Azad Mahadev prem sachin hadpad Shiva S.R.K. sun…" at bounding box center [128, 143] width 56 height 14
select select "79570"
click at [100, 136] on select "Select Stylist abdul adil Anuj Azad Mahadev prem sachin hadpad Shiva S.R.K. sun…" at bounding box center [128, 143] width 56 height 14
click at [262, 189] on label at bounding box center [265, 188] width 7 height 7
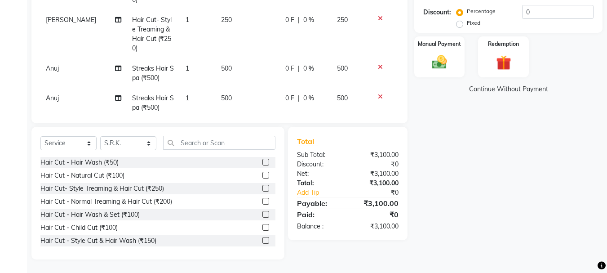
click at [262, 189] on input "checkbox" at bounding box center [265, 189] width 6 height 6
checkbox input "false"
click at [262, 175] on label at bounding box center [265, 175] width 7 height 7
click at [262, 175] on input "checkbox" at bounding box center [265, 176] width 6 height 6
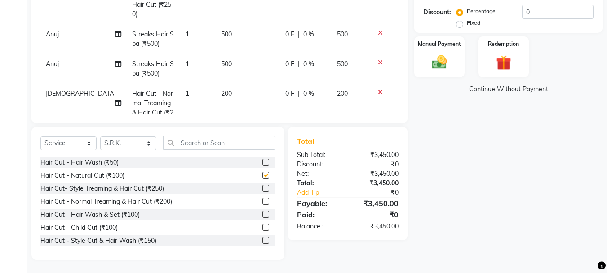
scroll to position [376, 0]
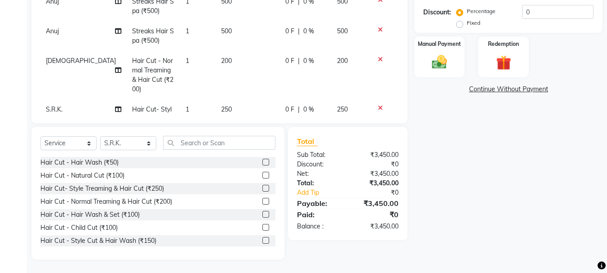
checkbox input "false"
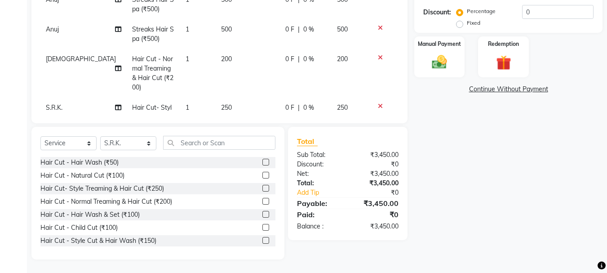
click at [123, 151] on div "Select Service Product Membership Package Voucher Prepaid Gift Card Select Styl…" at bounding box center [157, 146] width 235 height 21
click at [122, 142] on select "Select Stylist abdul adil Anuj Azad Mahadev prem sachin hadpad Shiva S.R.K. sun…" at bounding box center [128, 143] width 56 height 14
select select "7183"
click at [100, 136] on select "Select Stylist abdul adil Anuj Azad Mahadev prem sachin hadpad Shiva S.R.K. sun…" at bounding box center [128, 143] width 56 height 14
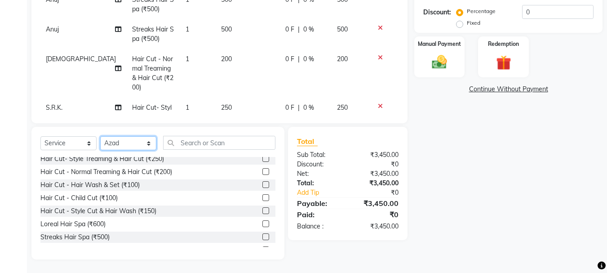
scroll to position [45, 0]
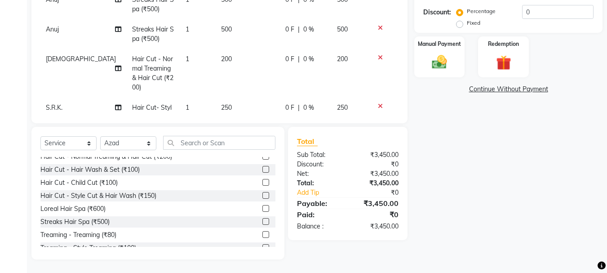
drag, startPoint x: 258, startPoint y: 232, endPoint x: 255, endPoint y: 217, distance: 15.6
click at [262, 231] on label at bounding box center [265, 234] width 7 height 7
click at [262, 232] on input "checkbox" at bounding box center [265, 235] width 6 height 6
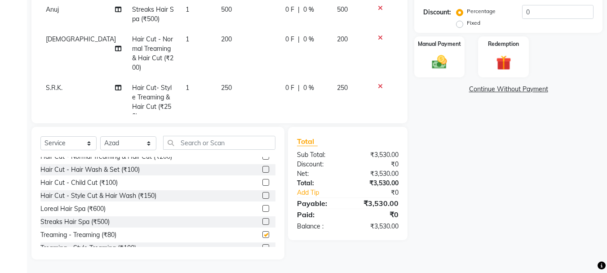
scroll to position [406, 0]
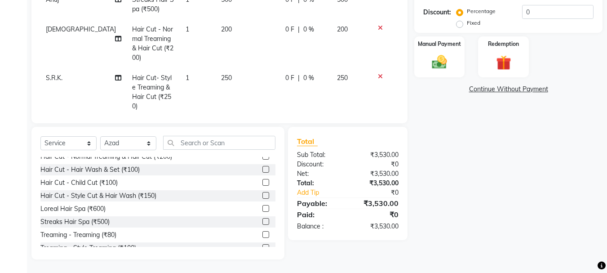
checkbox input "false"
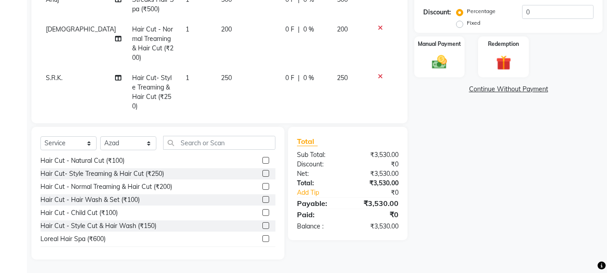
scroll to position [0, 0]
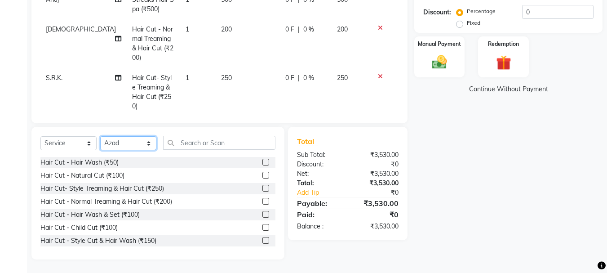
click at [125, 139] on select "Select Stylist abdul adil Anuj Azad Mahadev prem sachin hadpad Shiva S.R.K. sun…" at bounding box center [128, 143] width 56 height 14
select select "51927"
click at [100, 136] on select "Select Stylist abdul adil Anuj Azad Mahadev prem sachin hadpad Shiva S.R.K. sun…" at bounding box center [128, 143] width 56 height 14
click at [262, 188] on label at bounding box center [265, 188] width 7 height 7
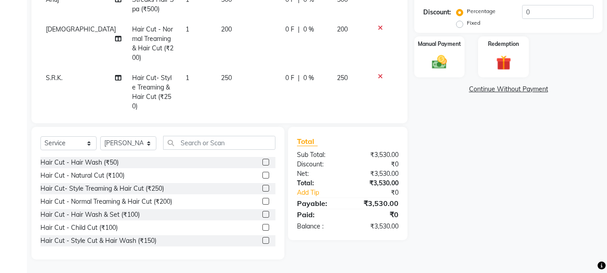
click at [262, 188] on input "checkbox" at bounding box center [265, 189] width 6 height 6
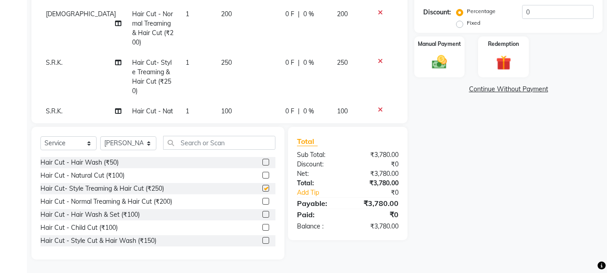
scroll to position [445, 0]
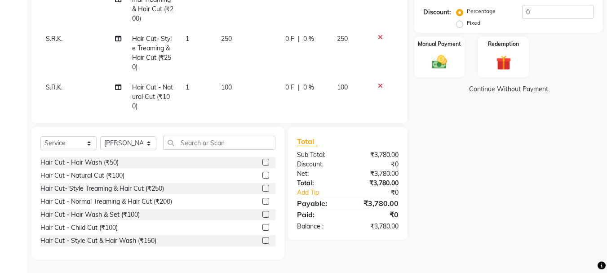
checkbox input "false"
click at [102, 146] on select "Select Stylist abdul adil Anuj Azad Mahadev prem sachin hadpad Shiva S.R.K. sun…" at bounding box center [128, 143] width 56 height 14
click at [113, 144] on select "Select Stylist abdul adil Anuj Azad Mahadev prem sachin hadpad Shiva S.R.K. sun…" at bounding box center [128, 143] width 56 height 14
select select "51926"
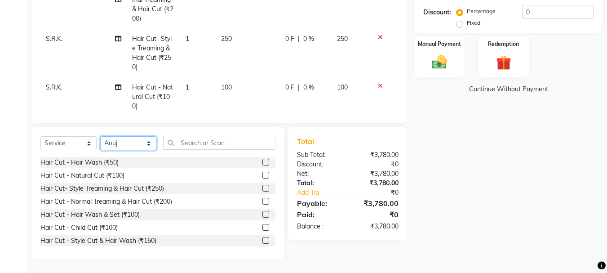
click at [100, 136] on select "Select Stylist abdul adil Anuj Azad Mahadev prem sachin hadpad Shiva S.R.K. sun…" at bounding box center [128, 143] width 56 height 14
click at [262, 174] on label at bounding box center [265, 175] width 7 height 7
click at [262, 174] on input "checkbox" at bounding box center [265, 176] width 6 height 6
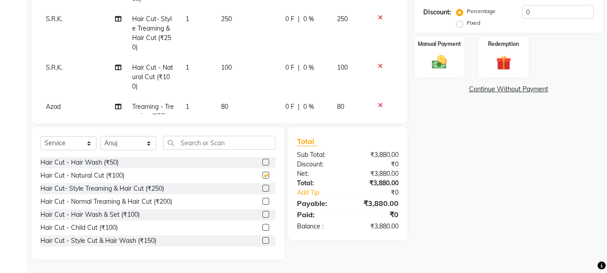
scroll to position [474, 0]
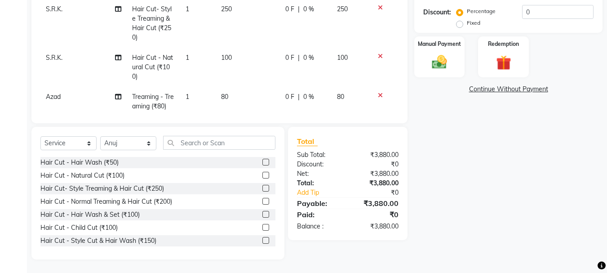
checkbox input "false"
click at [133, 146] on select "Select Stylist abdul adil Anuj Azad Mahadev prem sachin hadpad Shiva S.R.K. sun…" at bounding box center [128, 143] width 56 height 14
select select "79569"
click at [100, 136] on select "Select Stylist abdul adil Anuj Azad Mahadev prem sachin hadpad Shiva S.R.K. sun…" at bounding box center [128, 143] width 56 height 14
click at [262, 201] on label at bounding box center [265, 201] width 7 height 7
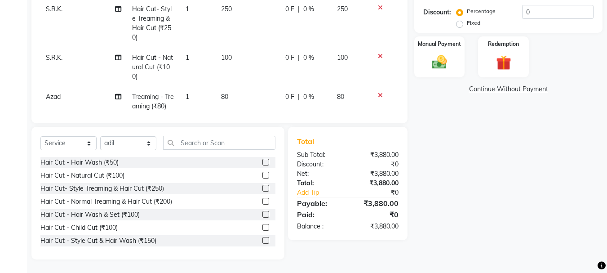
click at [262, 201] on input "checkbox" at bounding box center [265, 202] width 6 height 6
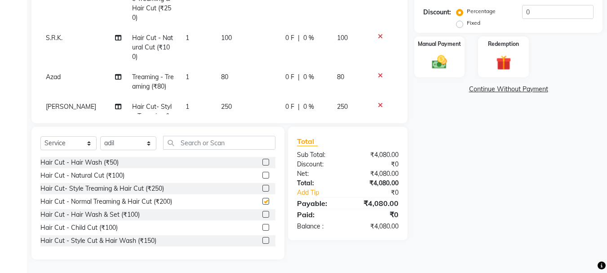
checkbox input "false"
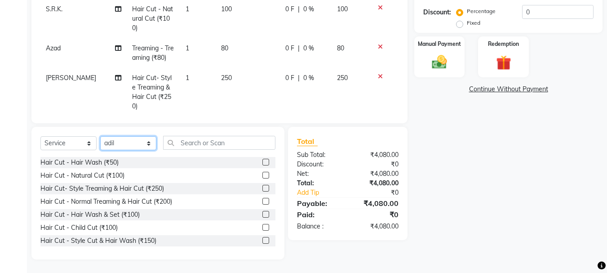
click at [129, 142] on select "Select Stylist abdul adil Anuj Azad Mahadev prem sachin hadpad Shiva S.R.K. sun…" at bounding box center [128, 143] width 56 height 14
click at [263, 187] on div at bounding box center [268, 188] width 13 height 11
click at [262, 187] on label at bounding box center [265, 188] width 7 height 7
click at [262, 187] on input "checkbox" at bounding box center [265, 189] width 6 height 6
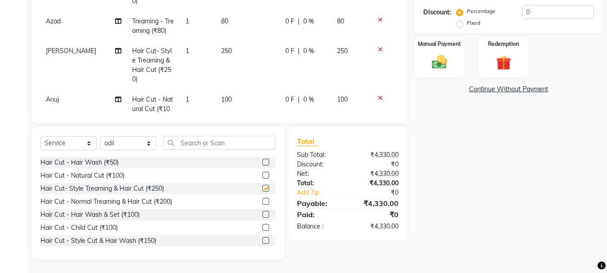
checkbox input "false"
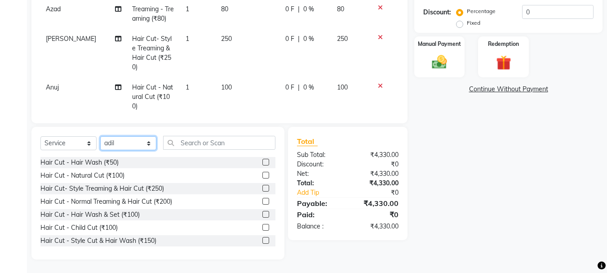
click at [116, 141] on select "Select Stylist abdul adil Anuj Azad Mahadev prem sachin hadpad Shiva S.R.K. sun…" at bounding box center [128, 143] width 56 height 14
select select "79570"
click at [100, 136] on select "Select Stylist abdul adil Anuj Azad Mahadev prem sachin hadpad Shiva S.R.K. sun…" at bounding box center [128, 143] width 56 height 14
click at [262, 241] on label at bounding box center [265, 240] width 7 height 7
click at [262, 241] on input "checkbox" at bounding box center [265, 241] width 6 height 6
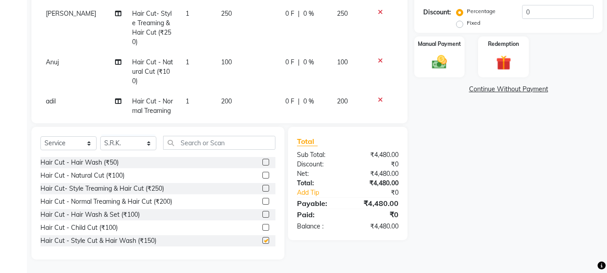
checkbox input "false"
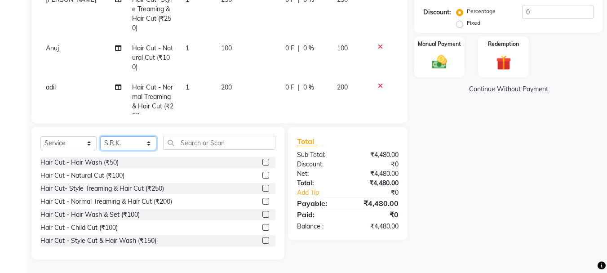
click at [121, 139] on select "Select Stylist abdul adil Anuj Azad Mahadev prem sachin hadpad Shiva S.R.K. sun…" at bounding box center [128, 143] width 56 height 14
select select "79569"
click at [100, 136] on select "Select Stylist abdul adil Anuj Azad Mahadev prem sachin hadpad Shiva S.R.K. sun…" at bounding box center [128, 143] width 56 height 14
click at [262, 201] on label at bounding box center [265, 201] width 7 height 7
click at [262, 201] on input "checkbox" at bounding box center [265, 202] width 6 height 6
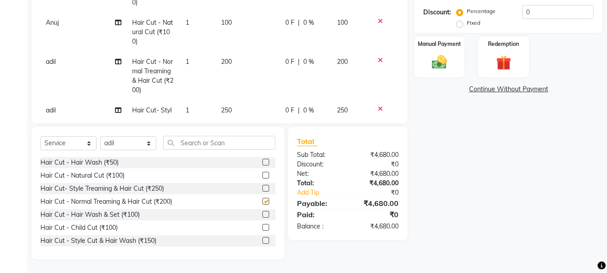
scroll to position [650, 0]
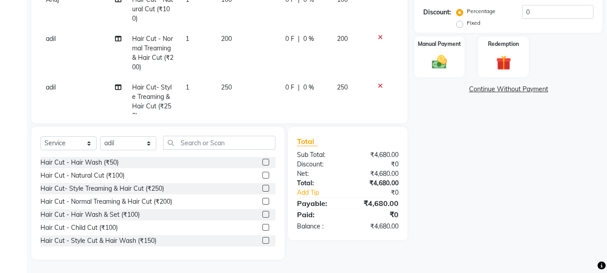
checkbox input "false"
click at [132, 146] on select "Select Stylist abdul adil Anuj Azad Mahadev prem sachin hadpad Shiva S.R.K. sun…" at bounding box center [128, 143] width 56 height 14
click at [100, 136] on select "Select Stylist abdul adil Anuj Azad Mahadev prem sachin hadpad Shiva S.R.K. sun…" at bounding box center [128, 143] width 56 height 14
click at [262, 176] on label at bounding box center [265, 175] width 7 height 7
click at [262, 176] on input "checkbox" at bounding box center [265, 176] width 6 height 6
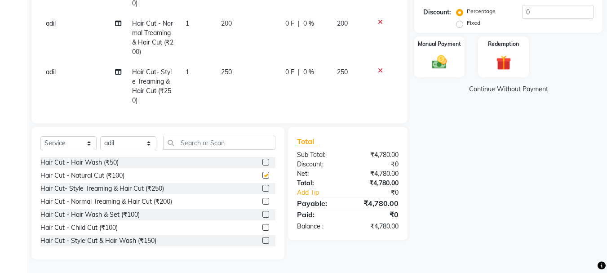
checkbox input "false"
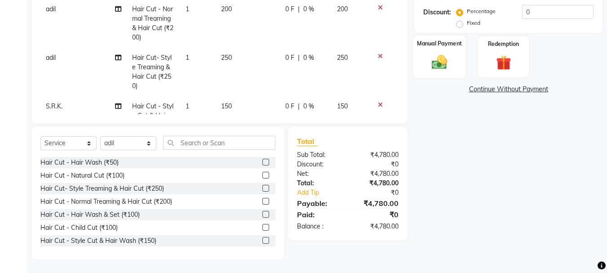
click at [438, 63] on img at bounding box center [439, 62] width 25 height 18
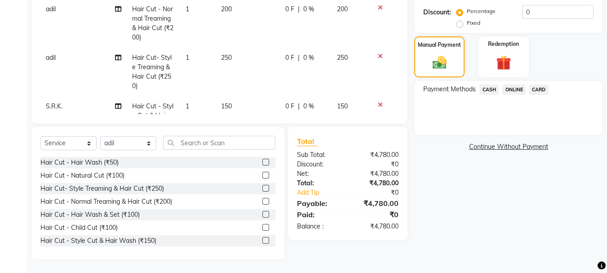
click at [493, 93] on span "CASH" at bounding box center [488, 89] width 19 height 10
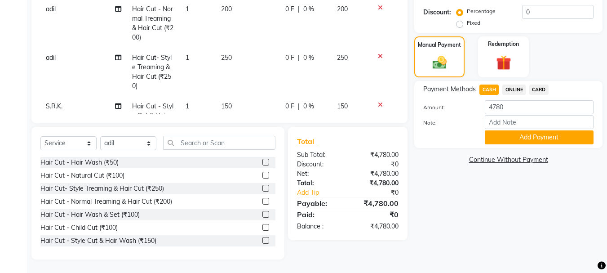
click at [546, 98] on div "Payment Methods CASH ONLINE CARD Amount: 4780 Note: Add Payment" at bounding box center [508, 114] width 170 height 60
click at [549, 106] on input "4780" at bounding box center [539, 107] width 109 height 14
type input "4"
type input "2230"
click at [552, 140] on button "Add Payment" at bounding box center [539, 137] width 109 height 14
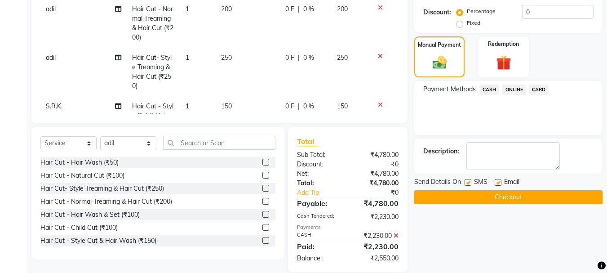
click at [517, 93] on span "ONLINE" at bounding box center [513, 89] width 23 height 10
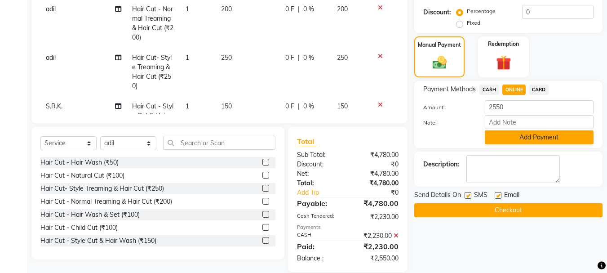
click at [542, 135] on button "Add Payment" at bounding box center [539, 137] width 109 height 14
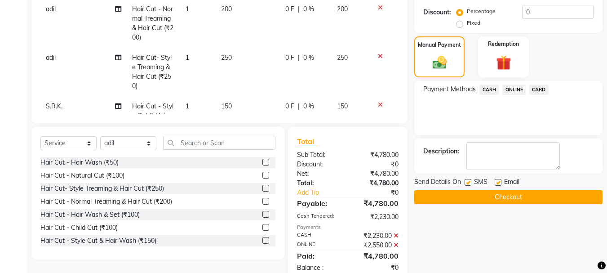
click at [509, 197] on button "Checkout" at bounding box center [508, 197] width 188 height 14
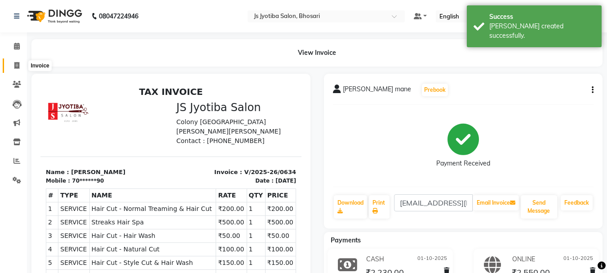
click at [15, 65] on icon at bounding box center [16, 65] width 5 height 7
select select "554"
select select "service"
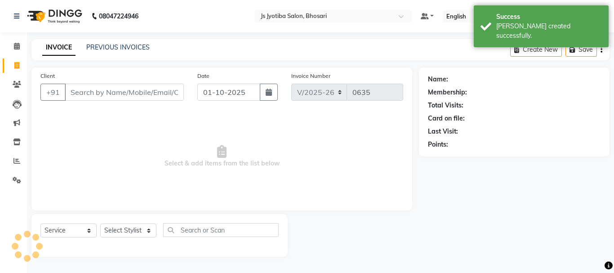
click at [95, 95] on input "Client" at bounding box center [124, 92] width 119 height 17
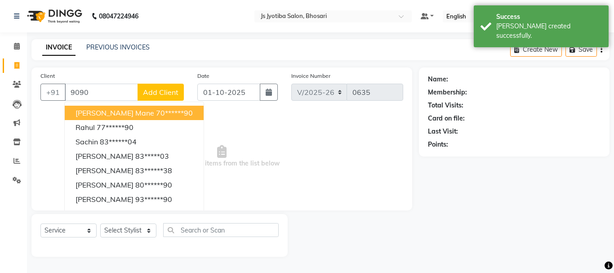
click at [88, 112] on span "shreenivas mane" at bounding box center [114, 112] width 79 height 9
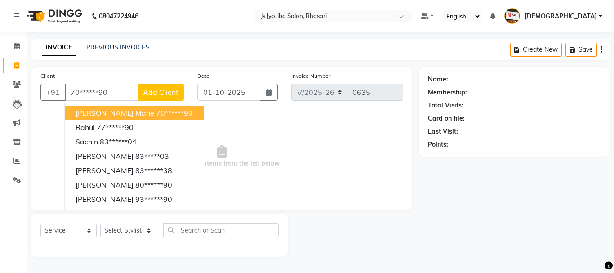
type input "70******90"
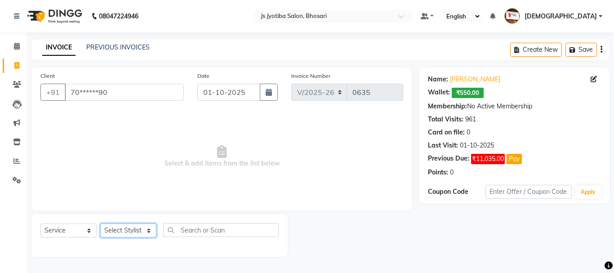
click at [121, 235] on select "Select Stylist abdul adil Anuj Azad Mahadev prem sachin hadpad Shiva S.R.K. sun…" at bounding box center [128, 230] width 56 height 14
select select "51927"
click at [100, 223] on select "Select Stylist abdul adil Anuj Azad Mahadev prem sachin hadpad Shiva S.R.K. sun…" at bounding box center [128, 230] width 56 height 14
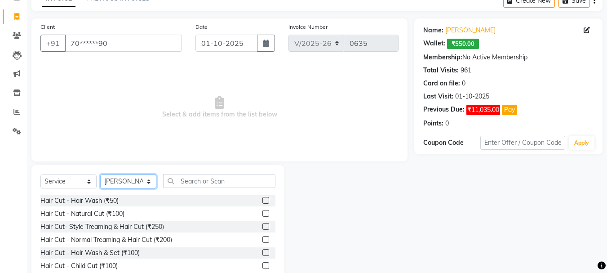
scroll to position [87, 0]
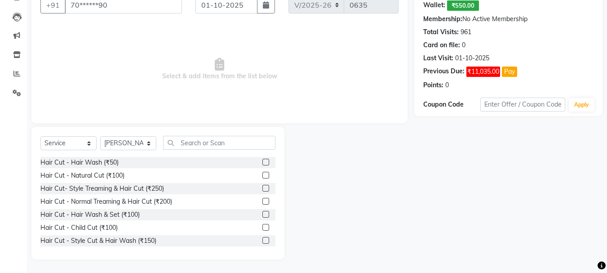
click at [262, 174] on label at bounding box center [265, 175] width 7 height 7
click at [262, 174] on input "checkbox" at bounding box center [265, 176] width 6 height 6
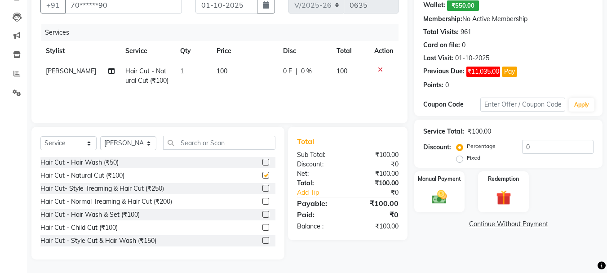
checkbox input "false"
click at [143, 139] on select "Select Stylist abdul adil Anuj Azad Mahadev prem sachin hadpad Shiva S.R.K. sun…" at bounding box center [128, 143] width 56 height 14
select select "79570"
click at [100, 136] on select "Select Stylist abdul adil Anuj Azad Mahadev prem sachin hadpad Shiva S.R.K. sun…" at bounding box center [128, 143] width 56 height 14
click at [262, 174] on label at bounding box center [265, 175] width 7 height 7
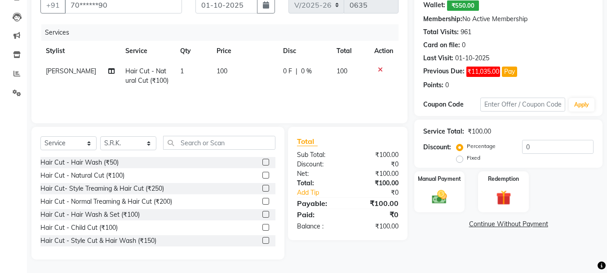
click at [262, 174] on input "checkbox" at bounding box center [265, 176] width 6 height 6
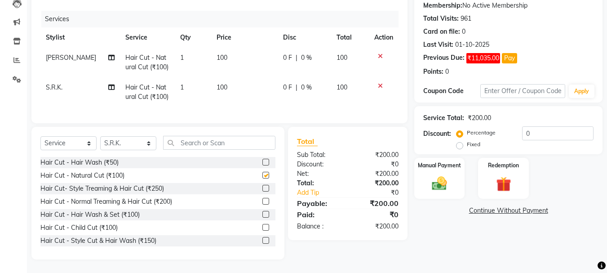
scroll to position [107, 0]
checkbox input "false"
click at [128, 144] on select "Select Stylist abdul adil Anuj Azad Mahadev prem sachin hadpad Shiva S.R.K. sun…" at bounding box center [128, 143] width 56 height 14
select select "51926"
click at [100, 136] on select "Select Stylist abdul adil Anuj Azad Mahadev prem sachin hadpad Shiva S.R.K. sun…" at bounding box center [128, 143] width 56 height 14
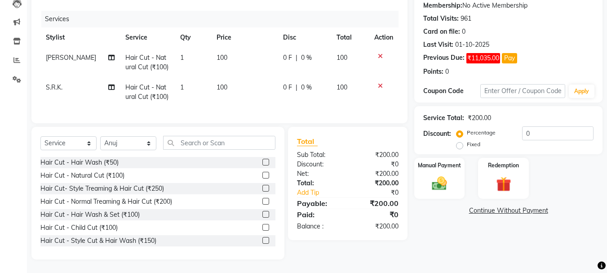
click at [262, 188] on label at bounding box center [265, 188] width 7 height 7
click at [262, 188] on input "checkbox" at bounding box center [265, 189] width 6 height 6
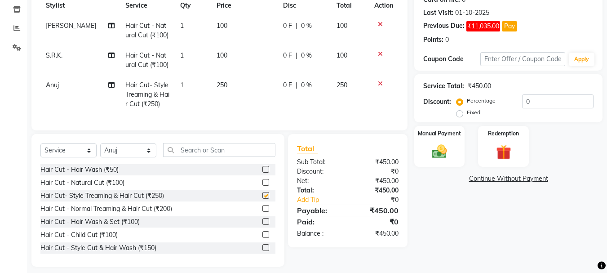
scroll to position [146, 0]
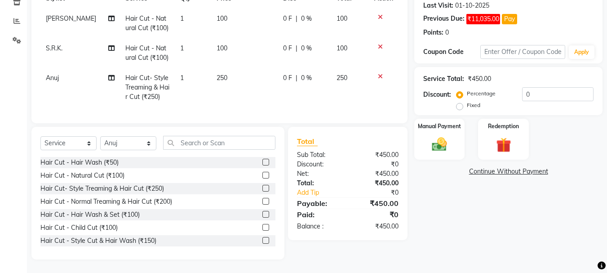
checkbox input "false"
click at [130, 141] on select "Select Stylist abdul adil Anuj Azad Mahadev prem sachin hadpad Shiva S.R.K. sun…" at bounding box center [128, 143] width 56 height 14
select select "51927"
click at [100, 136] on select "Select Stylist abdul adil Anuj Azad Mahadev prem sachin hadpad Shiva S.R.K. sun…" at bounding box center [128, 143] width 56 height 14
drag, startPoint x: 259, startPoint y: 201, endPoint x: 250, endPoint y: 186, distance: 18.1
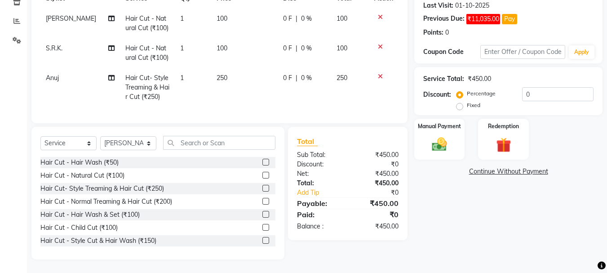
click at [262, 201] on label at bounding box center [265, 201] width 7 height 7
click at [262, 201] on input "checkbox" at bounding box center [265, 202] width 6 height 6
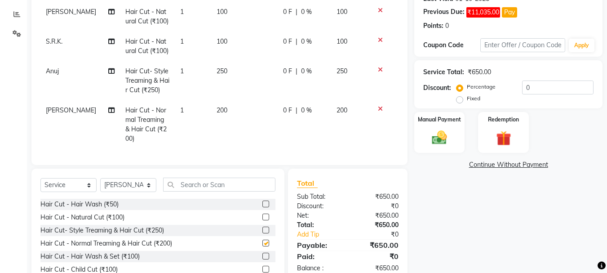
scroll to position [195, 0]
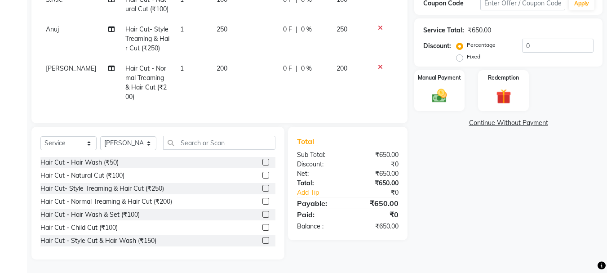
checkbox input "false"
click at [143, 139] on select "Select Stylist abdul adil Anuj Azad Mahadev prem sachin hadpad Shiva S.R.K. sun…" at bounding box center [128, 143] width 56 height 14
click at [262, 188] on label at bounding box center [265, 188] width 7 height 7
click at [262, 188] on input "checkbox" at bounding box center [265, 189] width 6 height 6
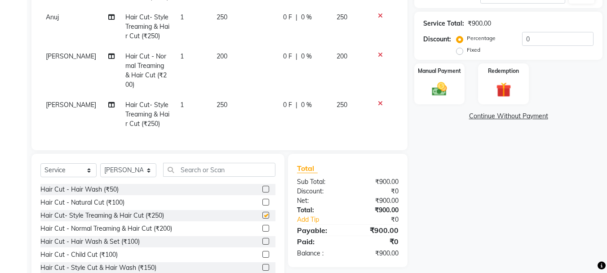
checkbox input "false"
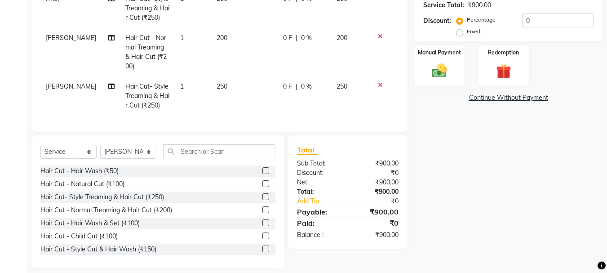
scroll to position [222, 0]
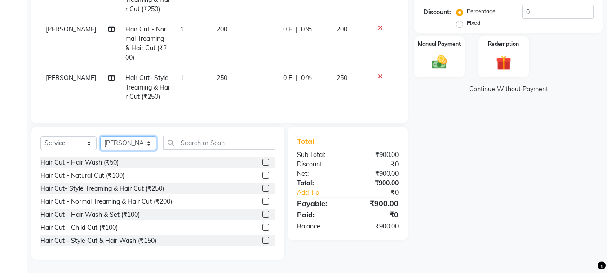
click at [114, 141] on select "Select Stylist abdul adil Anuj Azad Mahadev prem sachin hadpad Shiva S.R.K. sun…" at bounding box center [128, 143] width 56 height 14
select select "7183"
click at [100, 136] on select "Select Stylist abdul adil Anuj Azad Mahadev prem sachin hadpad Shiva S.R.K. sun…" at bounding box center [128, 143] width 56 height 14
click at [262, 175] on label at bounding box center [265, 175] width 7 height 7
click at [262, 175] on input "checkbox" at bounding box center [265, 176] width 6 height 6
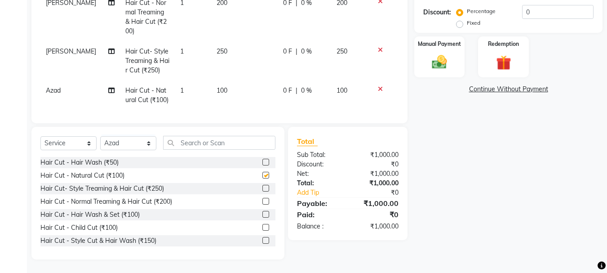
scroll to position [42, 0]
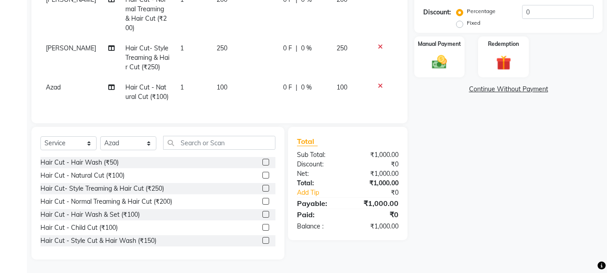
checkbox input "false"
click at [137, 142] on select "Select Stylist abdul adil Anuj Azad Mahadev prem sachin hadpad Shiva S.R.K. sun…" at bounding box center [128, 143] width 56 height 14
select select "50757"
click at [100, 136] on select "Select Stylist abdul adil Anuj Azad Mahadev prem sachin hadpad Shiva S.R.K. sun…" at bounding box center [128, 143] width 56 height 14
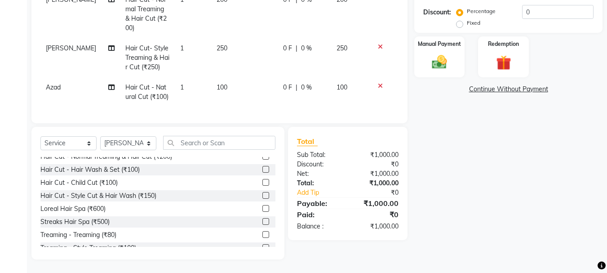
click at [262, 221] on label at bounding box center [265, 221] width 7 height 7
click at [262, 221] on input "checkbox" at bounding box center [265, 222] width 6 height 6
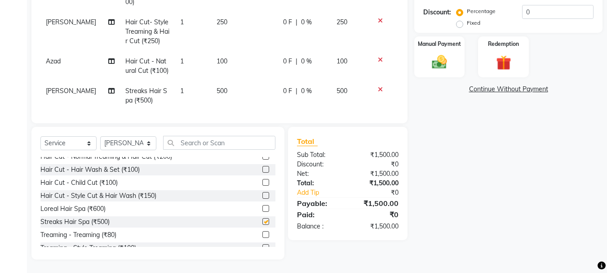
checkbox input "false"
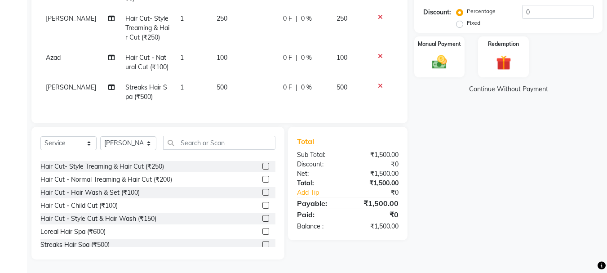
scroll to position [0, 0]
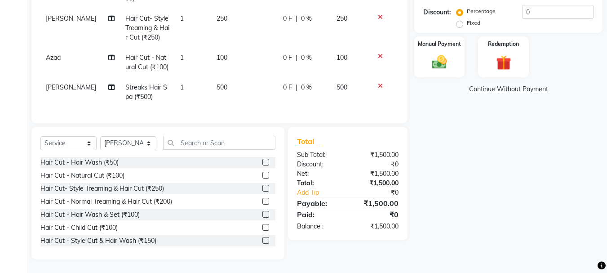
drag, startPoint x: 259, startPoint y: 174, endPoint x: 256, endPoint y: 169, distance: 6.0
click at [262, 174] on label at bounding box center [265, 175] width 7 height 7
click at [262, 174] on input "checkbox" at bounding box center [265, 176] width 6 height 6
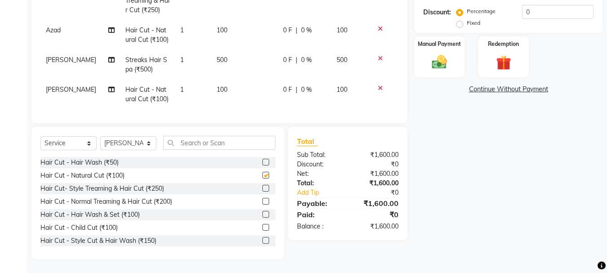
checkbox input "false"
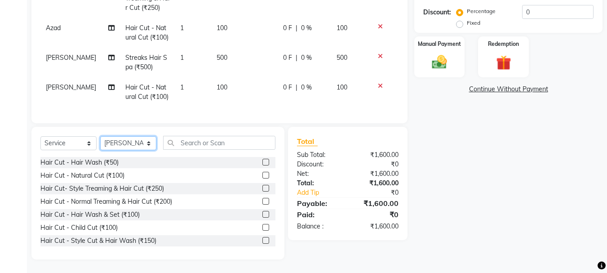
click at [140, 145] on select "Select Stylist abdul adil Anuj Azad Mahadev prem sachin hadpad Shiva S.R.K. sun…" at bounding box center [128, 143] width 56 height 14
select select "79569"
click at [100, 136] on select "Select Stylist abdul adil Anuj Azad Mahadev prem sachin hadpad Shiva S.R.K. sun…" at bounding box center [128, 143] width 56 height 14
click at [262, 175] on label at bounding box center [265, 175] width 7 height 7
click at [262, 175] on input "checkbox" at bounding box center [265, 176] width 6 height 6
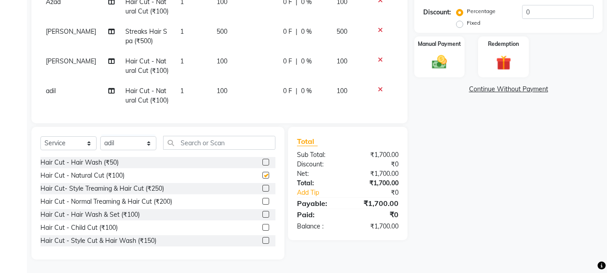
checkbox input "false"
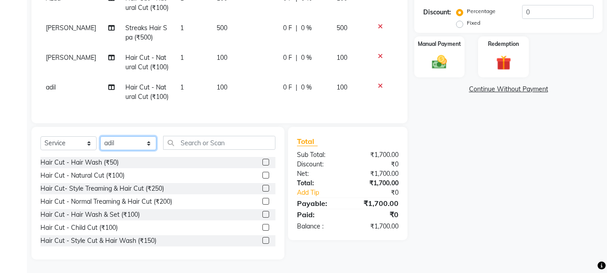
click at [130, 146] on select "Select Stylist abdul adil Anuj Azad Mahadev prem sachin hadpad Shiva S.R.K. sun…" at bounding box center [128, 143] width 56 height 14
select select "50757"
click at [100, 136] on select "Select Stylist abdul adil Anuj Azad Mahadev prem sachin hadpad Shiva S.R.K. sun…" at bounding box center [128, 143] width 56 height 14
click at [262, 175] on label at bounding box center [265, 175] width 7 height 7
click at [262, 175] on input "checkbox" at bounding box center [265, 176] width 6 height 6
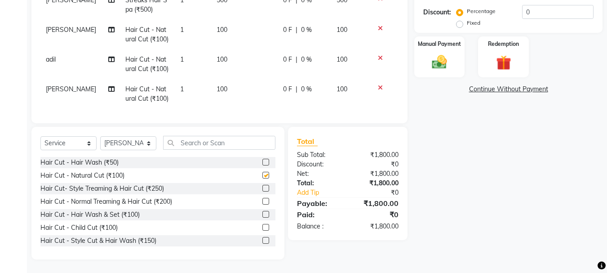
scroll to position [160, 0]
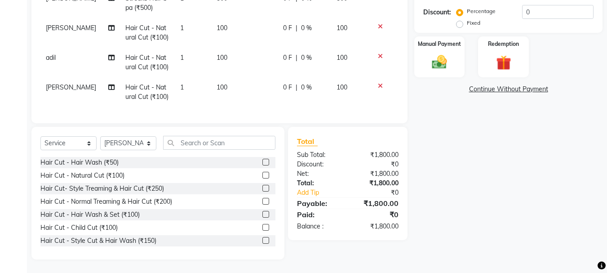
checkbox input "false"
click at [125, 137] on select "Select Stylist abdul adil Anuj Azad Mahadev prem sachin hadpad Shiva S.R.K. sun…" at bounding box center [128, 143] width 56 height 14
select select "51927"
click at [100, 136] on select "Select Stylist abdul adil Anuj Azad Mahadev prem sachin hadpad Shiva S.R.K. sun…" at bounding box center [128, 143] width 56 height 14
click at [263, 240] on div at bounding box center [268, 240] width 13 height 11
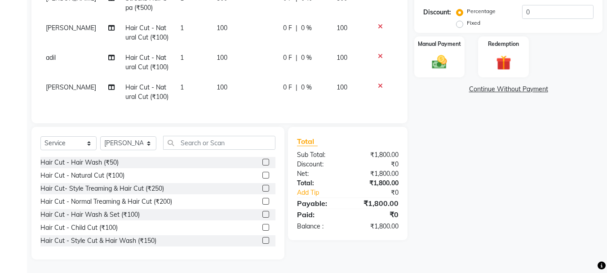
click at [262, 240] on label at bounding box center [265, 240] width 7 height 7
click at [262, 240] on input "checkbox" at bounding box center [265, 241] width 6 height 6
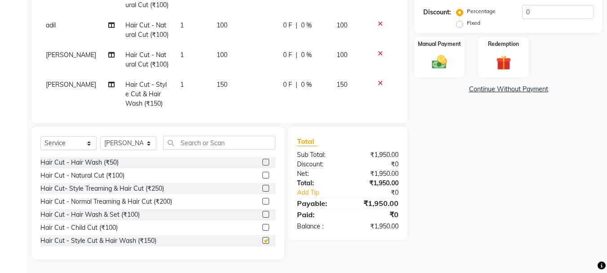
checkbox input "false"
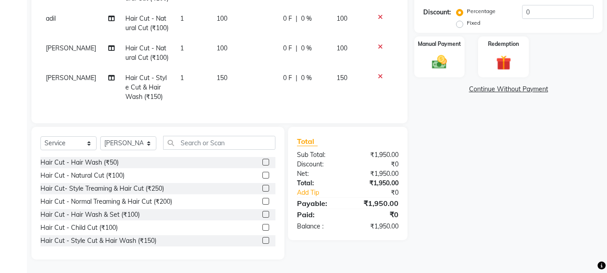
click at [117, 151] on div "Select Service Product Membership Package Voucher Prepaid Gift Card Select Styl…" at bounding box center [157, 146] width 235 height 21
click at [123, 144] on select "Select Stylist abdul adil Anuj Azad Mahadev prem sachin hadpad Shiva S.R.K. sun…" at bounding box center [128, 143] width 56 height 14
select select "79569"
click at [100, 136] on select "Select Stylist abdul adil Anuj Azad Mahadev prem sachin hadpad Shiva S.R.K. sun…" at bounding box center [128, 143] width 56 height 14
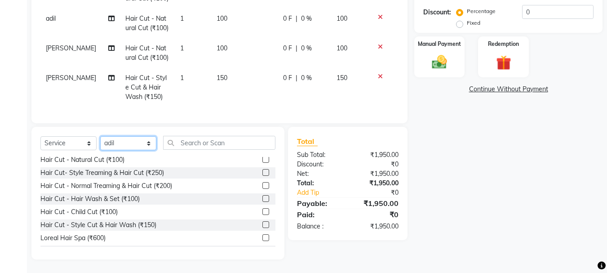
scroll to position [0, 0]
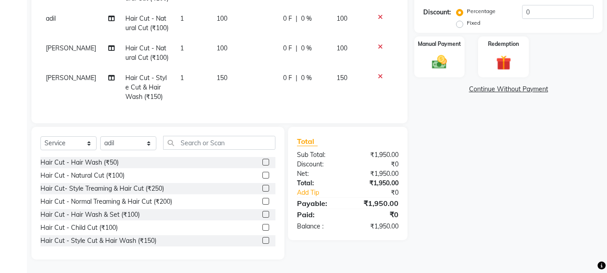
click at [262, 201] on label at bounding box center [265, 201] width 7 height 7
click at [262, 201] on input "checkbox" at bounding box center [265, 202] width 6 height 6
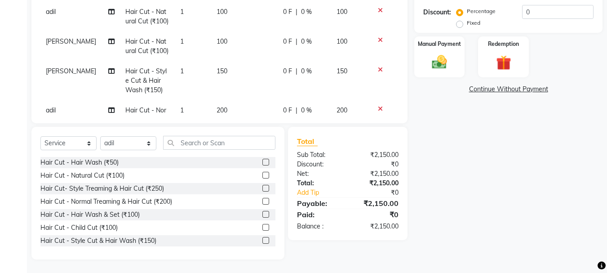
click at [262, 201] on label at bounding box center [265, 201] width 7 height 7
click at [262, 201] on input "checkbox" at bounding box center [265, 202] width 6 height 6
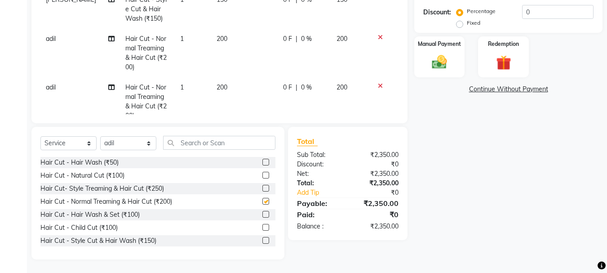
checkbox input "false"
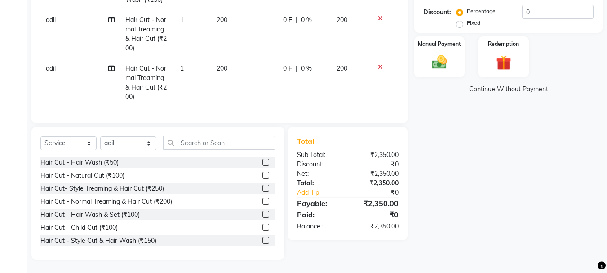
scroll to position [297, 0]
click at [118, 143] on select "Select Stylist abdul adil Anuj Azad Mahadev prem sachin hadpad Shiva S.R.K. sun…" at bounding box center [128, 143] width 56 height 14
select select "51926"
click at [100, 136] on select "Select Stylist abdul adil Anuj Azad Mahadev prem sachin hadpad Shiva S.R.K. sun…" at bounding box center [128, 143] width 56 height 14
click at [262, 173] on label at bounding box center [265, 175] width 7 height 7
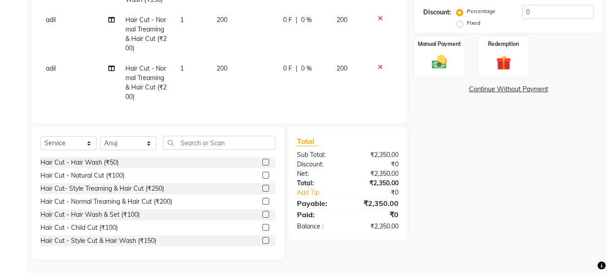
click at [262, 173] on input "checkbox" at bounding box center [265, 176] width 6 height 6
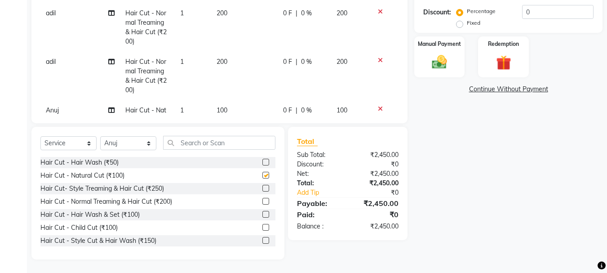
scroll to position [326, 0]
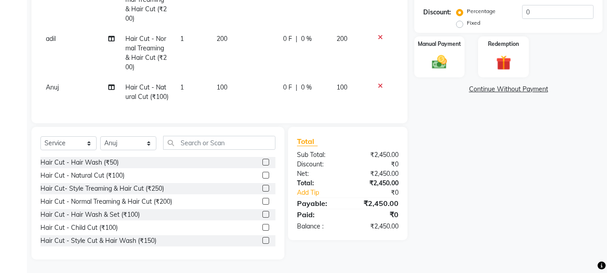
checkbox input "false"
click at [129, 140] on select "Select Stylist abdul adil Anuj Azad Mahadev prem sachin hadpad Shiva S.R.K. sun…" at bounding box center [128, 143] width 56 height 14
select select "79570"
click at [100, 136] on select "Select Stylist abdul adil Anuj Azad Mahadev prem sachin hadpad Shiva S.R.K. sun…" at bounding box center [128, 143] width 56 height 14
click at [262, 186] on label at bounding box center [265, 188] width 7 height 7
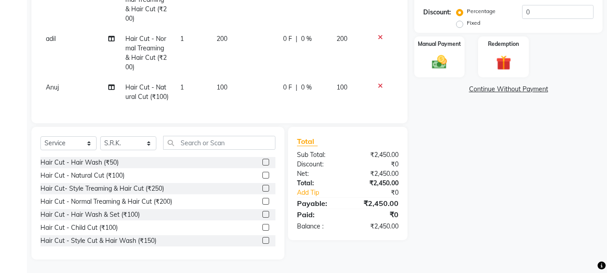
click at [262, 186] on input "checkbox" at bounding box center [265, 189] width 6 height 6
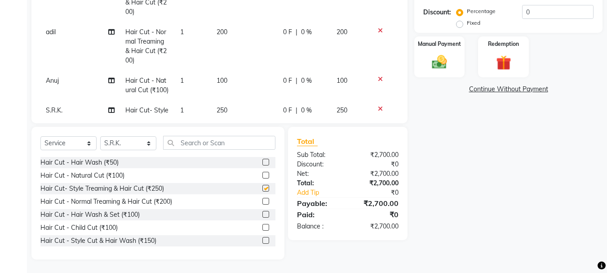
checkbox input "false"
click at [124, 144] on select "Select Stylist abdul adil Anuj Azad Mahadev prem sachin hadpad Shiva S.R.K. sun…" at bounding box center [128, 143] width 56 height 14
select select "79569"
click at [100, 136] on select "Select Stylist abdul adil Anuj Azad Mahadev prem sachin hadpad Shiva S.R.K. sun…" at bounding box center [128, 143] width 56 height 14
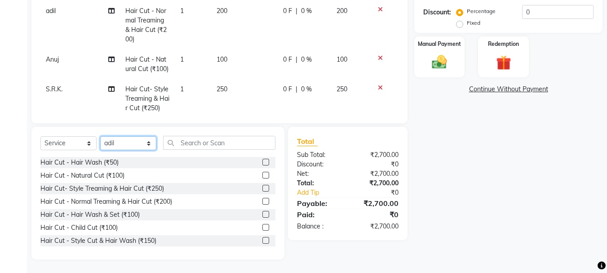
scroll to position [365, 0]
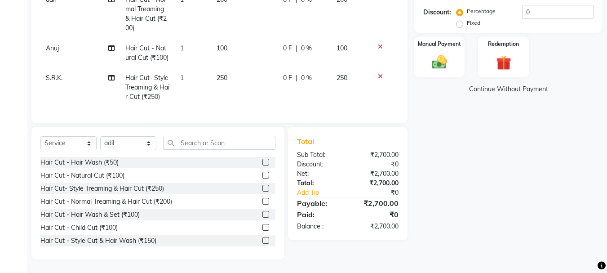
click at [262, 173] on label at bounding box center [265, 175] width 7 height 7
click at [262, 173] on input "checkbox" at bounding box center [265, 176] width 6 height 6
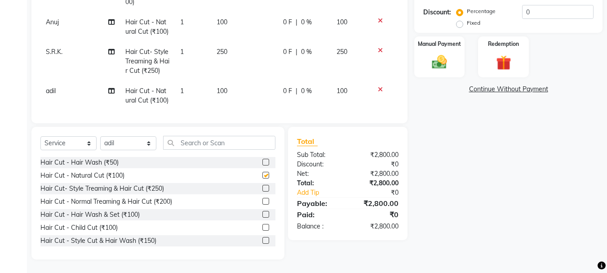
checkbox input "false"
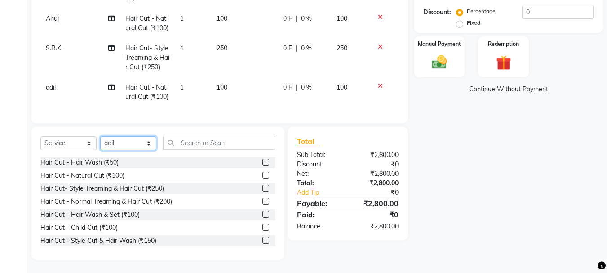
click at [114, 143] on select "Select Stylist abdul adil Anuj Azad Mahadev prem sachin hadpad Shiva S.R.K. sun…" at bounding box center [128, 143] width 56 height 14
select select "7183"
click at [100, 136] on select "Select Stylist abdul adil Anuj Azad Mahadev prem sachin hadpad Shiva S.R.K. sun…" at bounding box center [128, 143] width 56 height 14
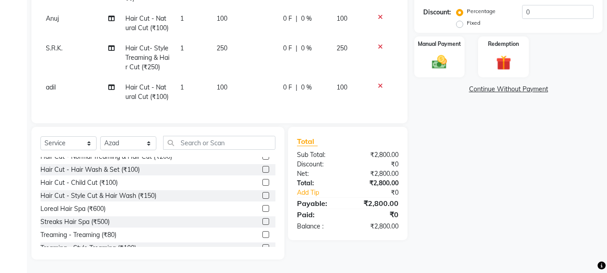
click at [262, 221] on label at bounding box center [265, 221] width 7 height 7
click at [262, 221] on input "checkbox" at bounding box center [265, 222] width 6 height 6
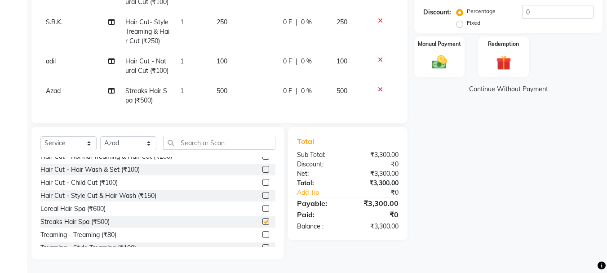
checkbox input "false"
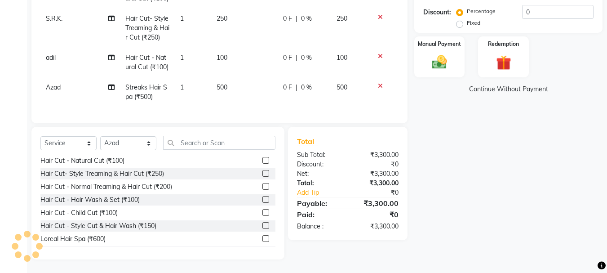
scroll to position [0, 0]
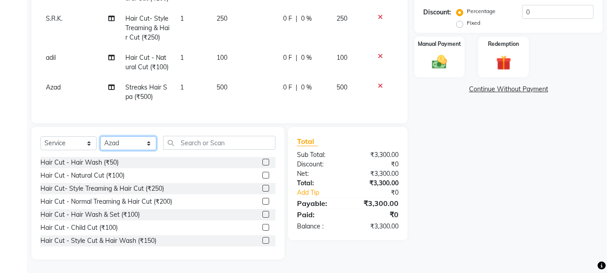
click at [124, 141] on select "Select Stylist abdul adil Anuj Azad Mahadev prem sachin hadpad Shiva S.R.K. sun…" at bounding box center [128, 143] width 56 height 14
select select "50757"
click at [100, 136] on select "Select Stylist abdul adil Anuj Azad Mahadev prem sachin hadpad Shiva S.R.K. sun…" at bounding box center [128, 143] width 56 height 14
click at [262, 240] on label at bounding box center [265, 240] width 7 height 7
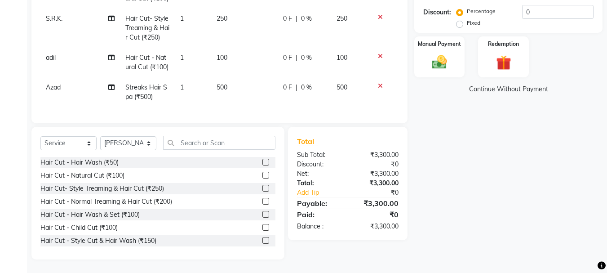
click at [262, 240] on input "checkbox" at bounding box center [265, 241] width 6 height 6
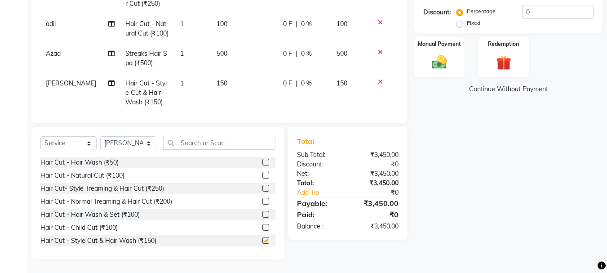
checkbox input "false"
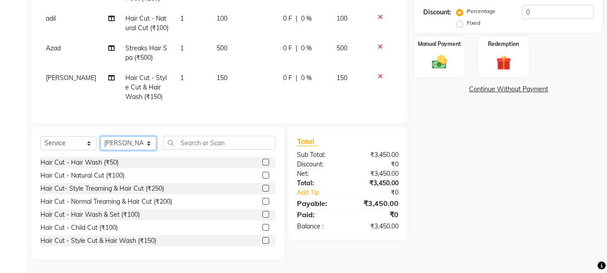
click at [124, 144] on select "Select Stylist abdul adil Anuj Azad Mahadev prem sachin hadpad Shiva S.R.K. sun…" at bounding box center [128, 143] width 56 height 14
select select "79570"
click at [100, 136] on select "Select Stylist abdul adil Anuj Azad Mahadev prem sachin hadpad Shiva S.R.K. sun…" at bounding box center [128, 143] width 56 height 14
click at [262, 174] on label at bounding box center [265, 175] width 7 height 7
click at [262, 174] on input "checkbox" at bounding box center [265, 176] width 6 height 6
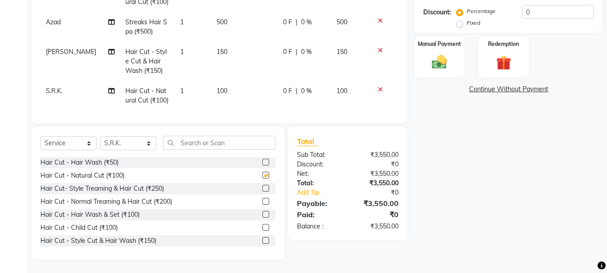
checkbox input "false"
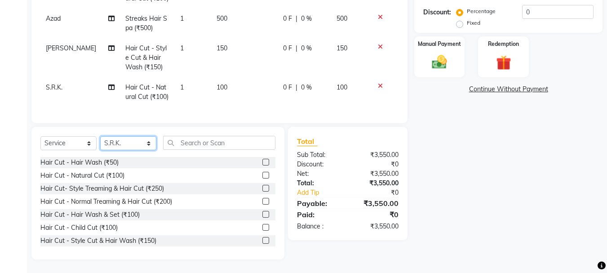
click at [130, 142] on select "Select Stylist abdul adil Anuj Azad Mahadev prem sachin hadpad Shiva S.R.K. sun…" at bounding box center [128, 143] width 56 height 14
click at [130, 143] on select "Select Stylist abdul adil Anuj Azad Mahadev prem sachin hadpad Shiva S.R.K. sun…" at bounding box center [128, 143] width 56 height 14
select select "51927"
click at [100, 136] on select "Select Stylist abdul adil Anuj Azad Mahadev prem sachin hadpad Shiva S.R.K. sun…" at bounding box center [128, 143] width 56 height 14
click at [262, 175] on label at bounding box center [265, 175] width 7 height 7
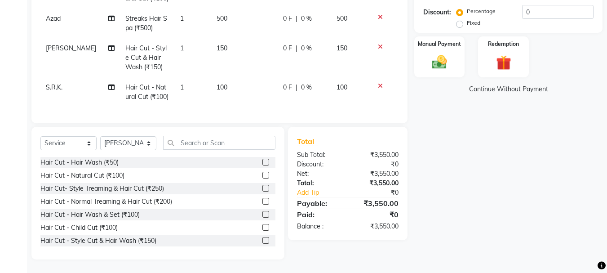
click at [262, 175] on input "checkbox" at bounding box center [265, 176] width 6 height 6
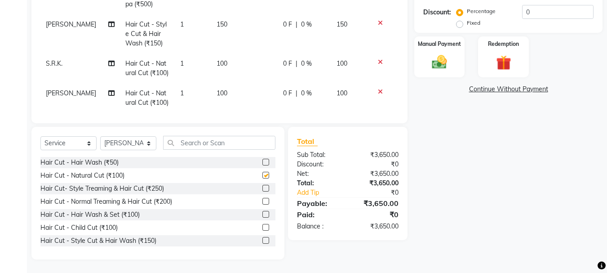
checkbox input "false"
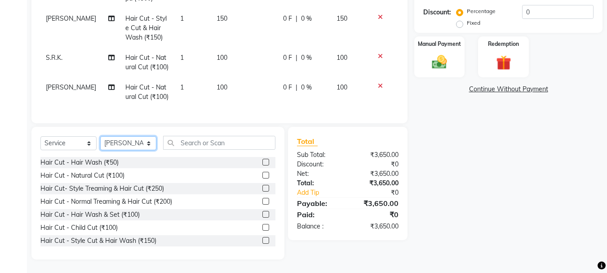
click at [133, 144] on select "Select Stylist abdul adil Anuj Azad Mahadev prem sachin hadpad Shiva S.R.K. sun…" at bounding box center [128, 143] width 56 height 14
select select "79570"
click at [100, 136] on select "Select Stylist abdul adil Anuj Azad Mahadev prem sachin hadpad Shiva S.R.K. sun…" at bounding box center [128, 143] width 56 height 14
click at [262, 175] on label at bounding box center [265, 175] width 7 height 7
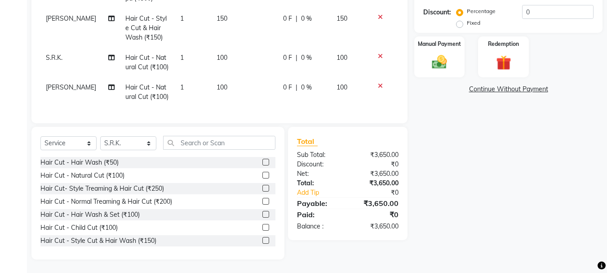
click at [262, 175] on input "checkbox" at bounding box center [265, 176] width 6 height 6
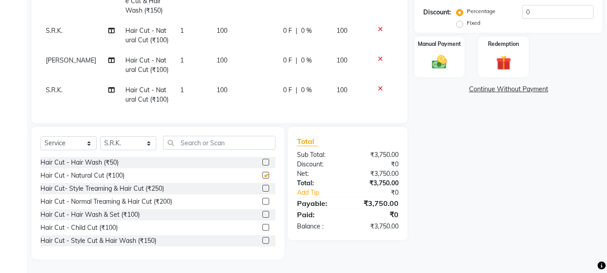
checkbox input "false"
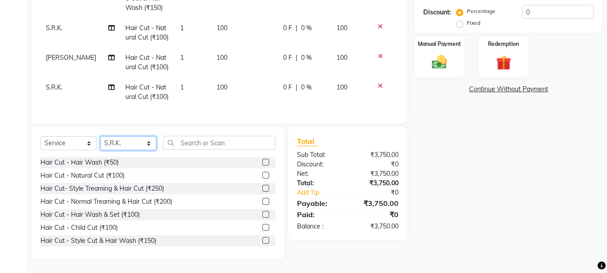
click at [137, 144] on select "Select Stylist abdul adil Anuj Azad Mahadev prem sachin hadpad Shiva S.R.K. sun…" at bounding box center [128, 143] width 56 height 14
select select "51926"
click at [100, 136] on select "Select Stylist abdul adil Anuj Azad Mahadev prem sachin hadpad Shiva S.R.K. sun…" at bounding box center [128, 143] width 56 height 14
click at [262, 176] on label at bounding box center [265, 175] width 7 height 7
click at [262, 176] on input "checkbox" at bounding box center [265, 176] width 6 height 6
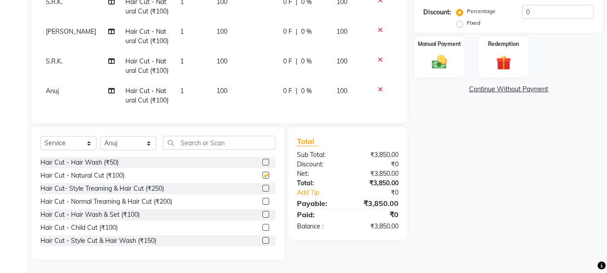
checkbox input "false"
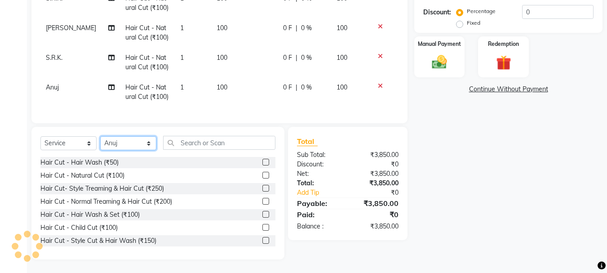
click at [121, 147] on select "Select Stylist abdul adil Anuj Azad Mahadev prem sachin hadpad Shiva S.R.K. sun…" at bounding box center [128, 143] width 56 height 14
select select "79569"
click at [100, 136] on select "Select Stylist abdul adil Anuj Azad Mahadev prem sachin hadpad Shiva S.R.K. sun…" at bounding box center [128, 143] width 56 height 14
click at [262, 238] on label at bounding box center [265, 240] width 7 height 7
click at [262, 238] on input "checkbox" at bounding box center [265, 241] width 6 height 6
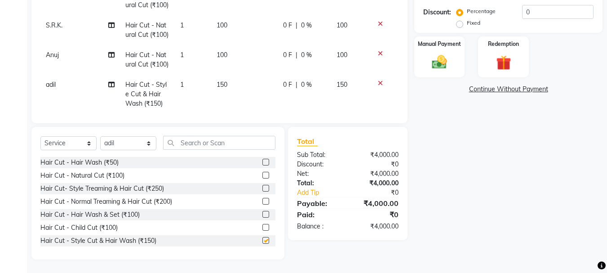
checkbox input "false"
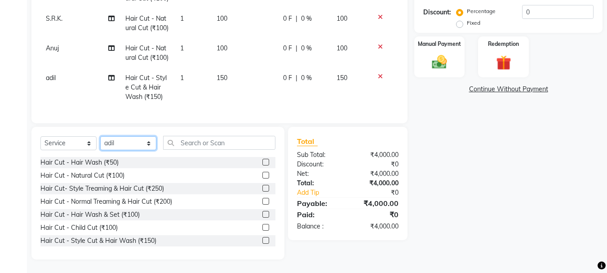
click at [118, 146] on select "Select Stylist abdul adil Anuj Azad Mahadev prem sachin hadpad Shiva S.R.K. sun…" at bounding box center [128, 143] width 56 height 14
select select "7183"
click at [100, 136] on select "Select Stylist abdul adil Anuj Azad Mahadev prem sachin hadpad Shiva S.R.K. sun…" at bounding box center [128, 143] width 56 height 14
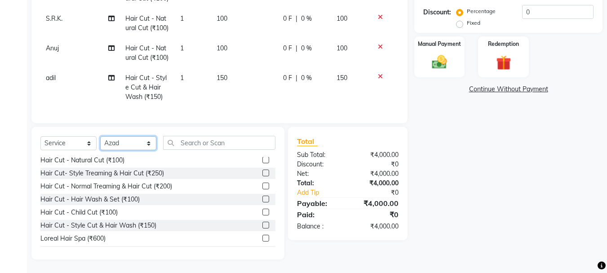
scroll to position [0, 0]
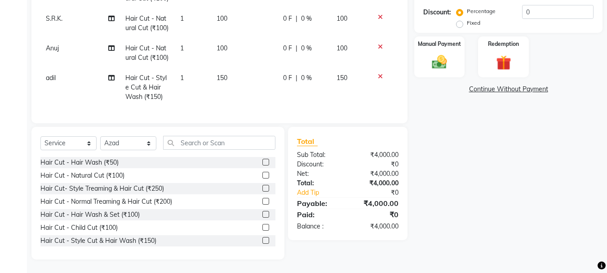
click at [262, 238] on label at bounding box center [265, 240] width 7 height 7
click at [262, 238] on input "checkbox" at bounding box center [265, 241] width 6 height 6
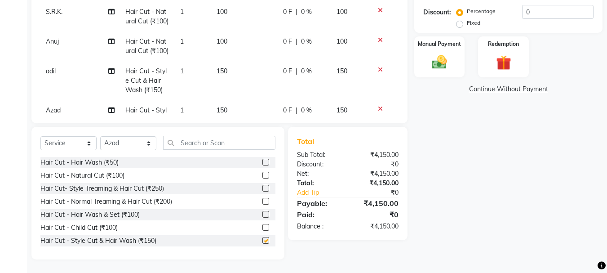
scroll to position [661, 0]
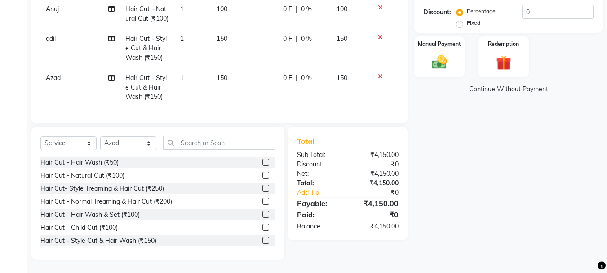
checkbox input "false"
click at [117, 144] on select "Select Stylist abdul adil Anuj Azad Mahadev prem sachin hadpad Shiva S.R.K. sun…" at bounding box center [128, 143] width 56 height 14
select select "51927"
click at [100, 136] on select "Select Stylist abdul adil Anuj Azad Mahadev prem sachin hadpad Shiva S.R.K. sun…" at bounding box center [128, 143] width 56 height 14
drag, startPoint x: 259, startPoint y: 187, endPoint x: 271, endPoint y: 169, distance: 21.7
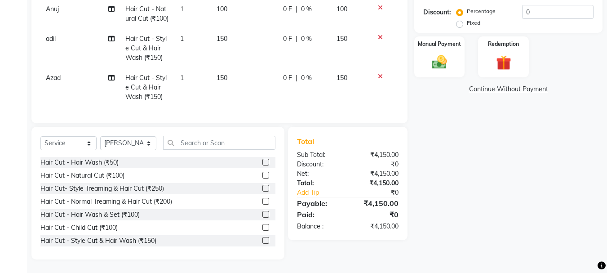
click at [262, 187] on label at bounding box center [265, 188] width 7 height 7
click at [262, 187] on input "checkbox" at bounding box center [265, 189] width 6 height 6
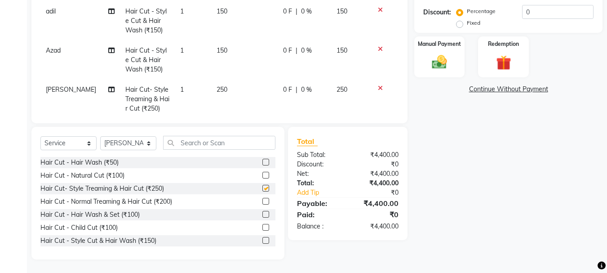
scroll to position [700, 0]
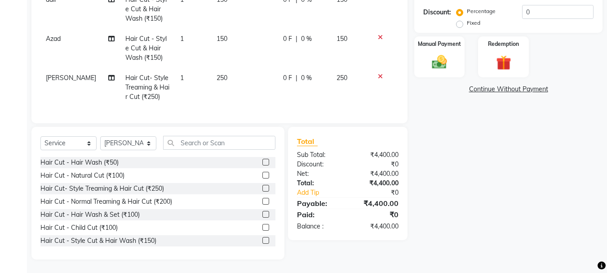
checkbox input "false"
click at [440, 64] on img at bounding box center [439, 62] width 25 height 18
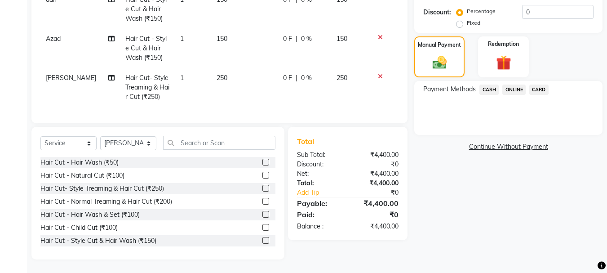
click at [487, 91] on span "CASH" at bounding box center [488, 89] width 19 height 10
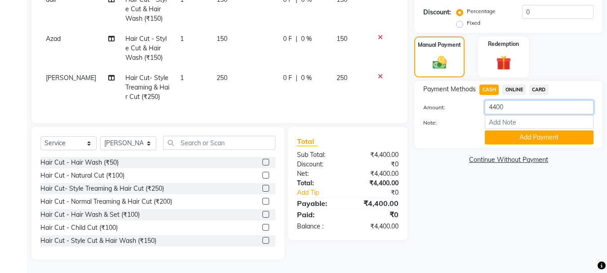
click at [562, 106] on input "4400" at bounding box center [539, 107] width 109 height 14
type input "4"
type input "1400"
drag, startPoint x: 526, startPoint y: 142, endPoint x: 527, endPoint y: 133, distance: 9.5
click at [527, 142] on button "Add Payment" at bounding box center [539, 137] width 109 height 14
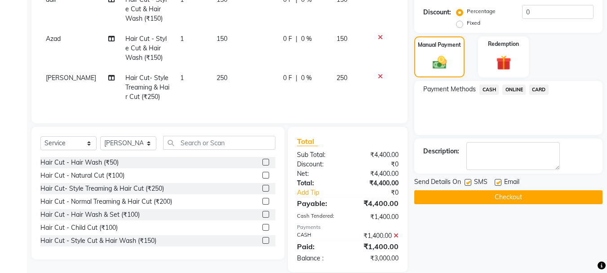
click at [516, 92] on span "ONLINE" at bounding box center [513, 89] width 23 height 10
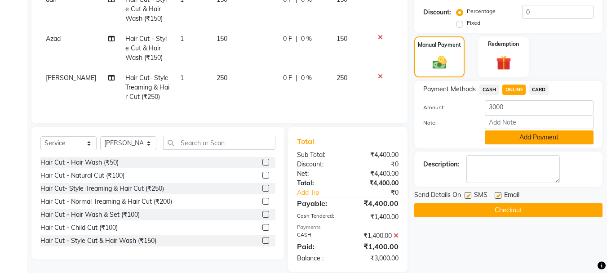
click at [535, 137] on button "Add Payment" at bounding box center [539, 137] width 109 height 14
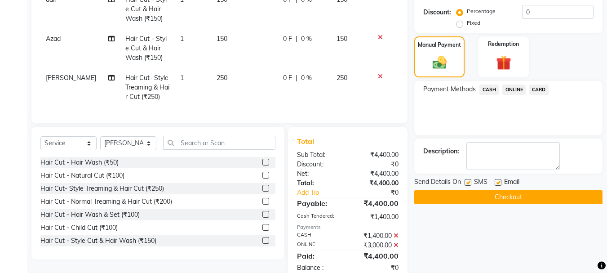
click at [513, 195] on button "Checkout" at bounding box center [508, 197] width 188 height 14
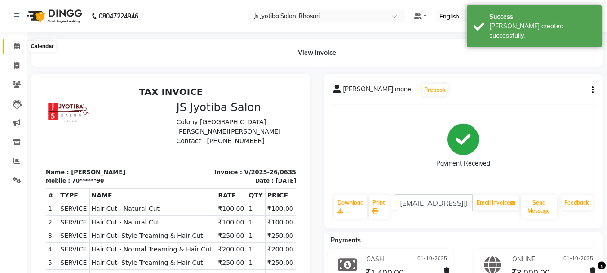
click at [15, 47] on icon at bounding box center [17, 46] width 6 height 7
